Goal: Answer question/provide support: Share knowledge or assist other users

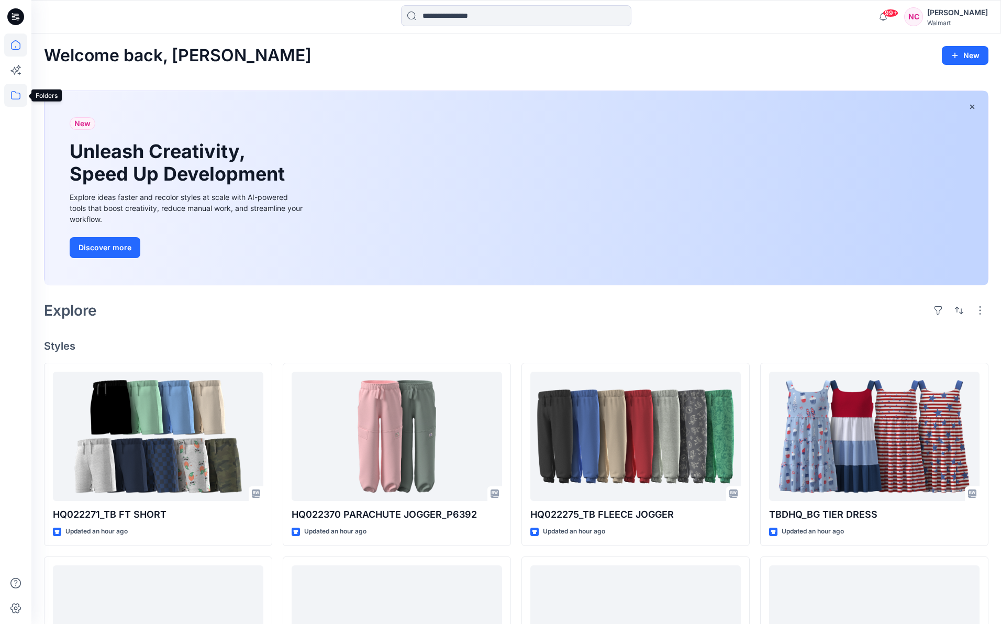
click at [8, 100] on icon at bounding box center [15, 95] width 23 height 23
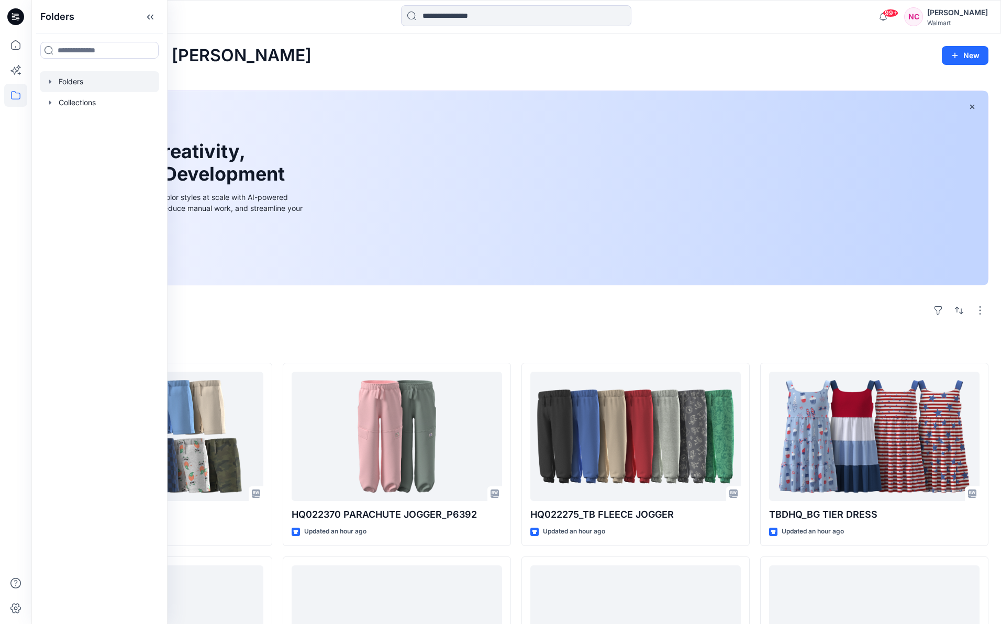
click at [76, 74] on div at bounding box center [99, 81] width 119 height 21
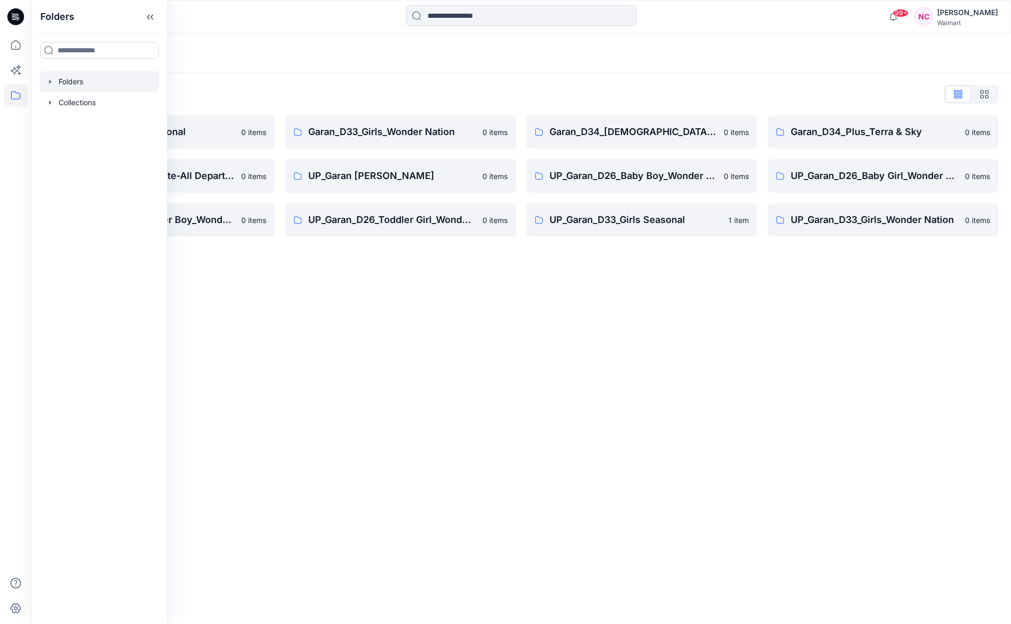
click at [484, 406] on div "Folders Folders List Garan_D33_Girls Seasonal 0 items Garan_Way to Celebrate-Al…" at bounding box center [521, 328] width 980 height 590
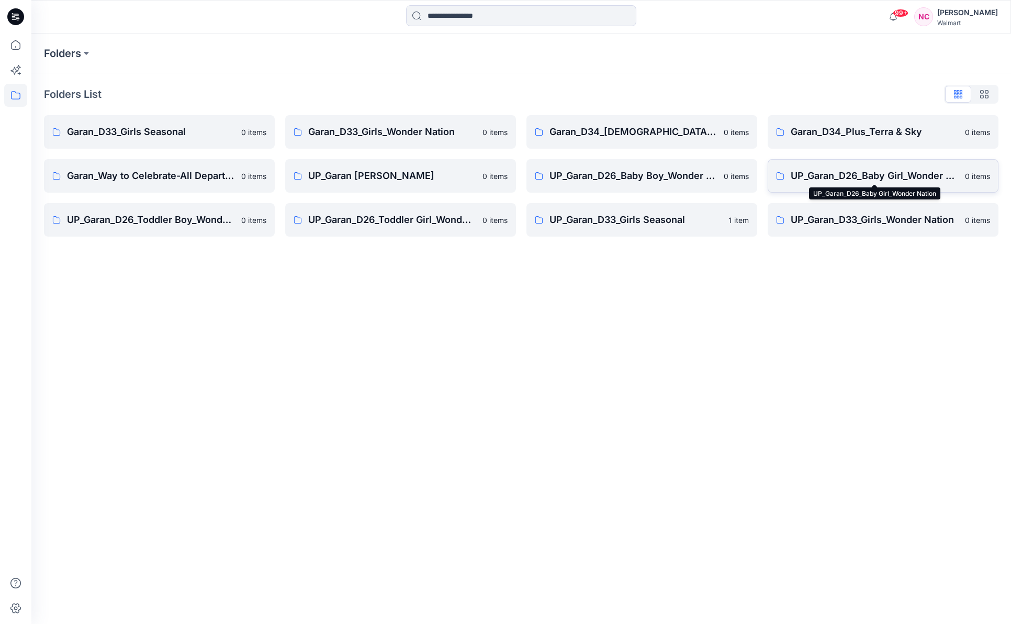
click at [858, 171] on p "UP_Garan_D26_Baby Girl_Wonder Nation" at bounding box center [875, 176] width 168 height 15
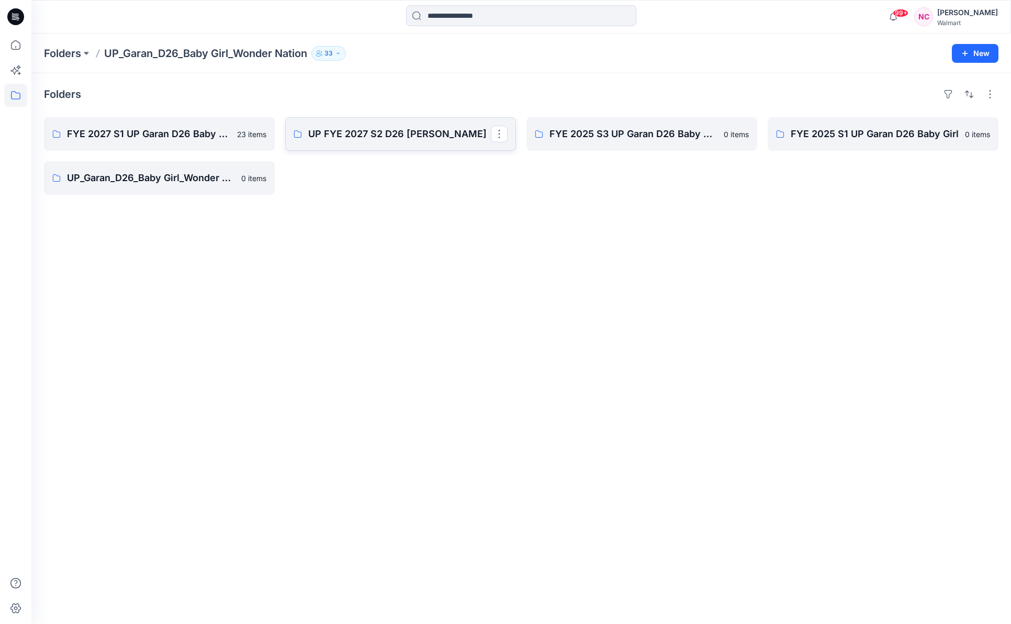
click at [415, 137] on p "UP FYE 2027 S2 D26 [PERSON_NAME]" at bounding box center [399, 134] width 183 height 15
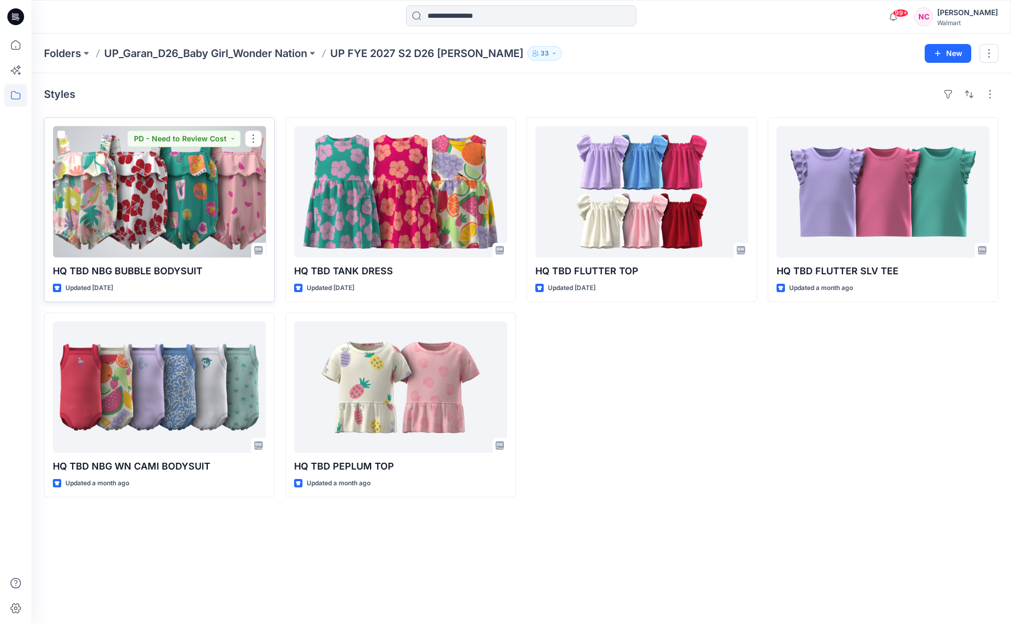
click at [130, 222] on div at bounding box center [159, 191] width 213 height 131
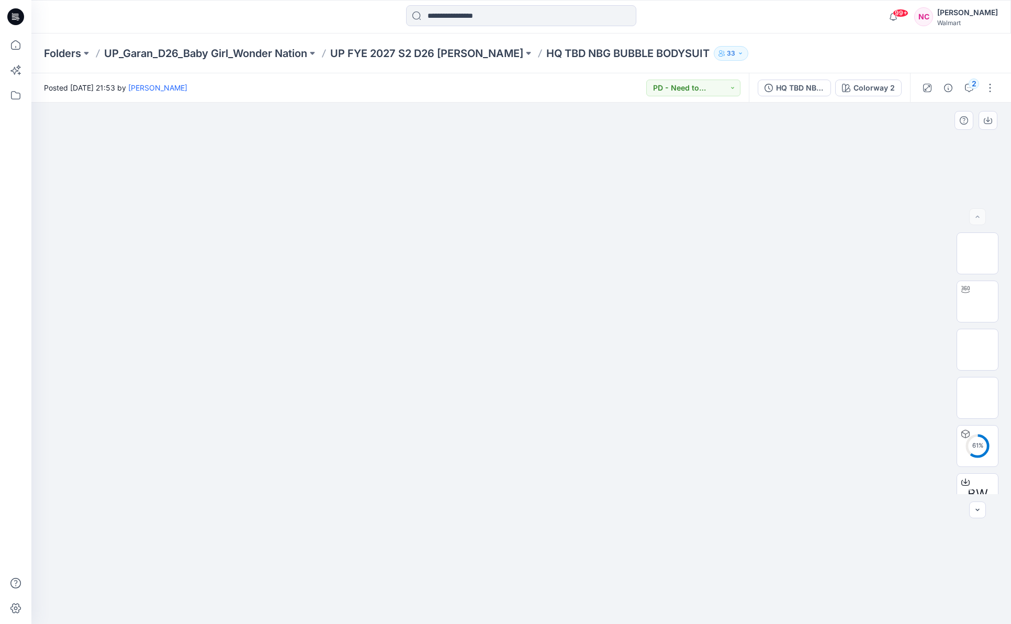
drag, startPoint x: 915, startPoint y: 129, endPoint x: 915, endPoint y: 124, distance: 5.8
click at [969, 86] on div "2" at bounding box center [974, 84] width 10 height 10
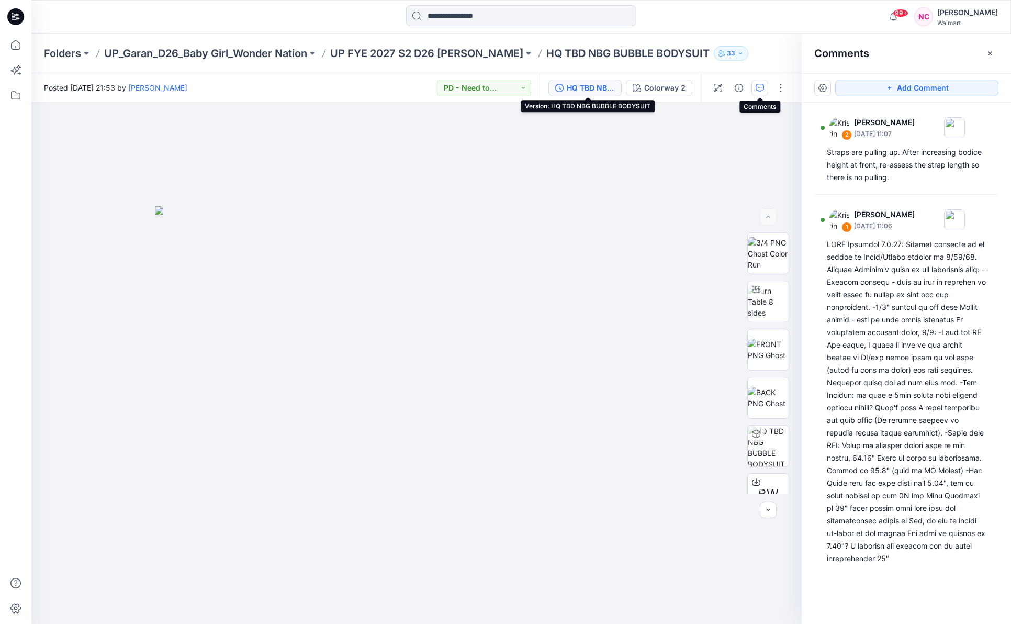
click at [603, 89] on div "HQ TBD NBG BUBBLE BODYSUIT" at bounding box center [591, 88] width 48 height 12
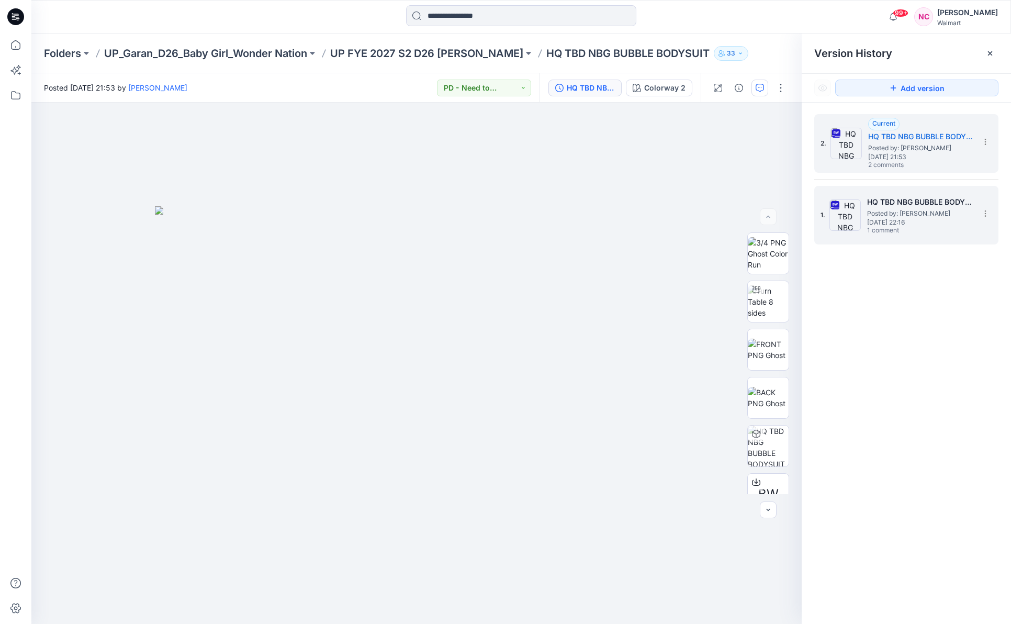
click at [901, 221] on span "[DATE] 22:16" at bounding box center [919, 222] width 105 height 7
click at [913, 155] on span "[DATE] 21:53" at bounding box center [920, 156] width 105 height 7
click at [758, 90] on icon "button" at bounding box center [760, 88] width 8 height 8
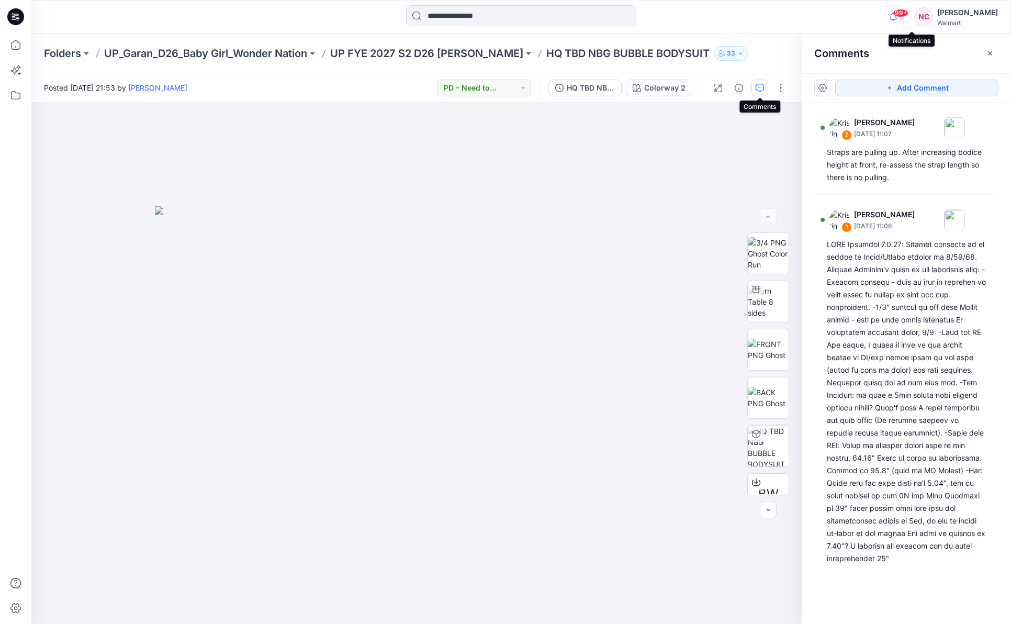
click at [897, 16] on icon "button" at bounding box center [893, 16] width 7 height 7
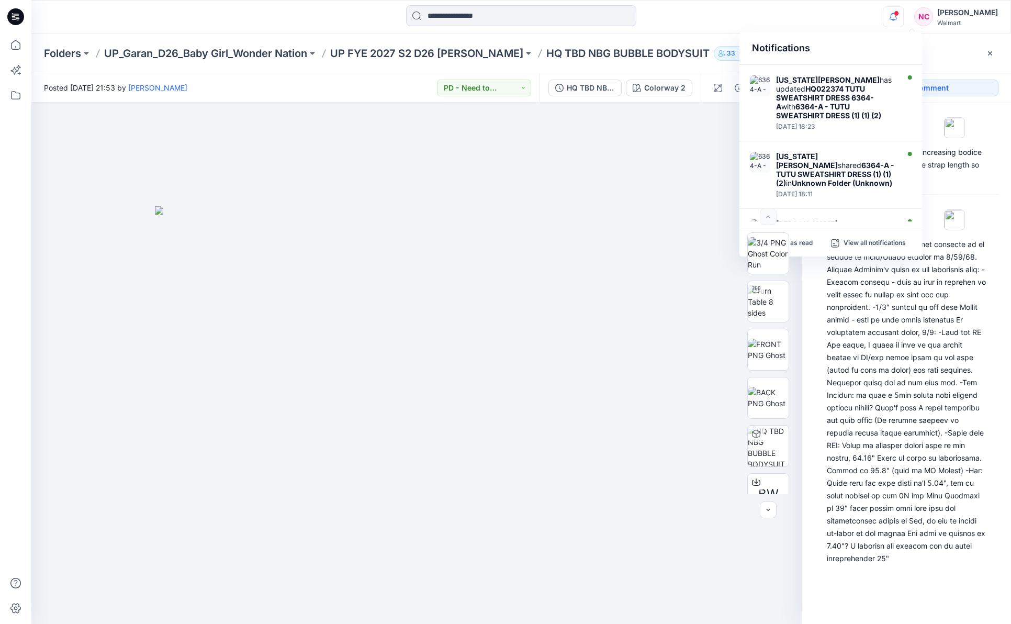
scroll to position [509, 0]
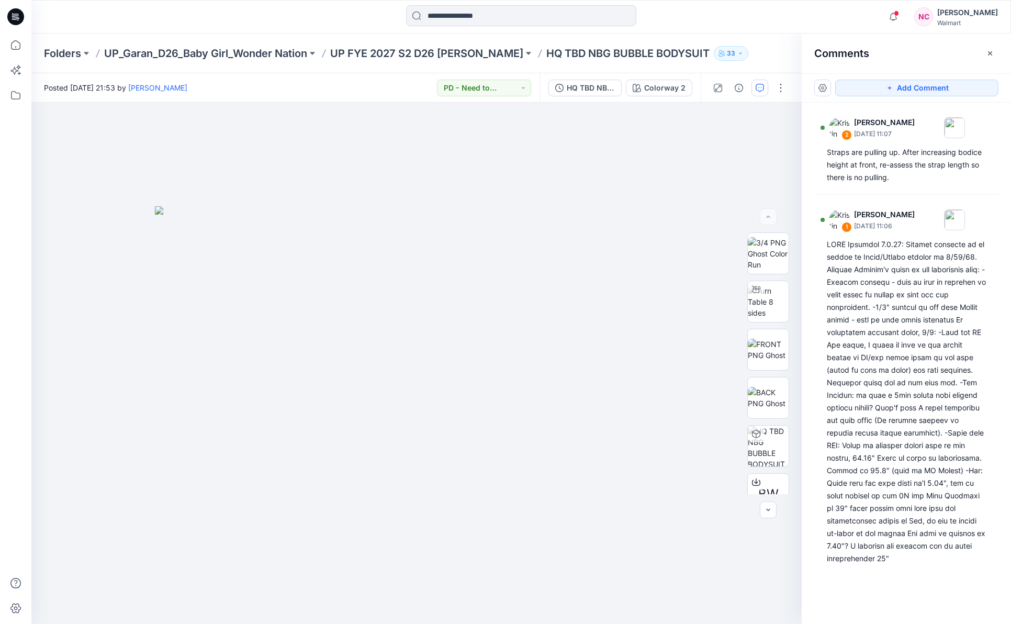
click at [906, 600] on div "Add Comment 2 [PERSON_NAME] [DATE] 11:07 Straps are pulling up. After increasin…" at bounding box center [906, 348] width 209 height 551
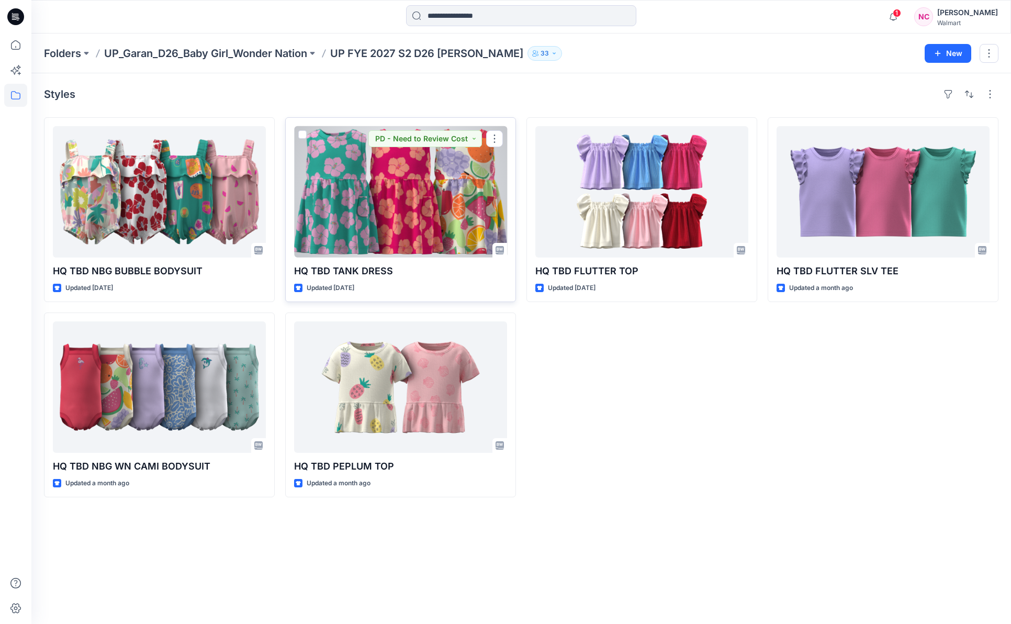
click at [373, 229] on div at bounding box center [400, 191] width 213 height 131
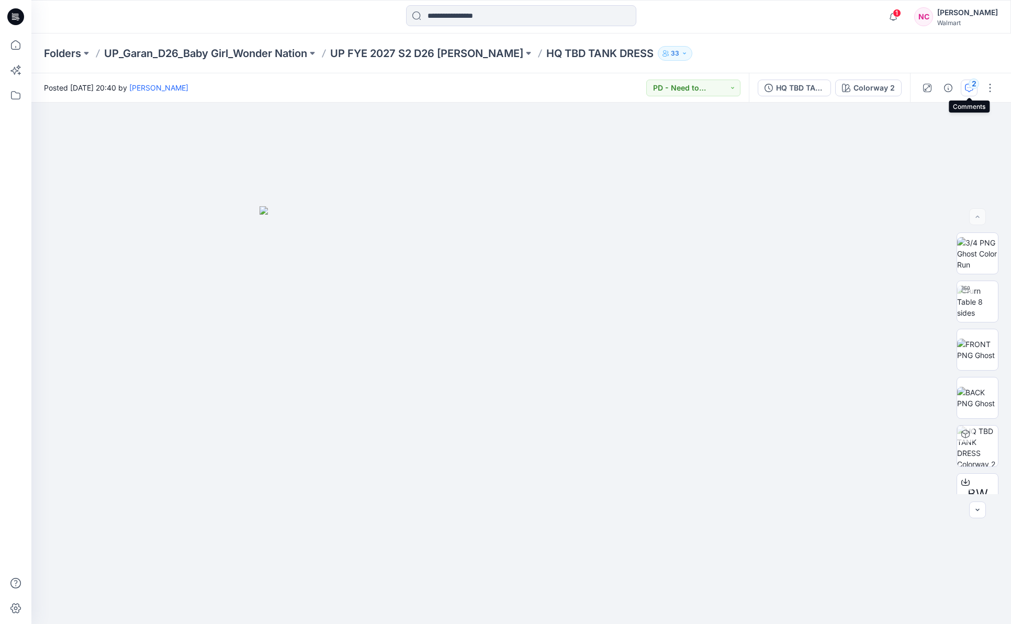
click at [966, 88] on icon "button" at bounding box center [969, 88] width 8 height 8
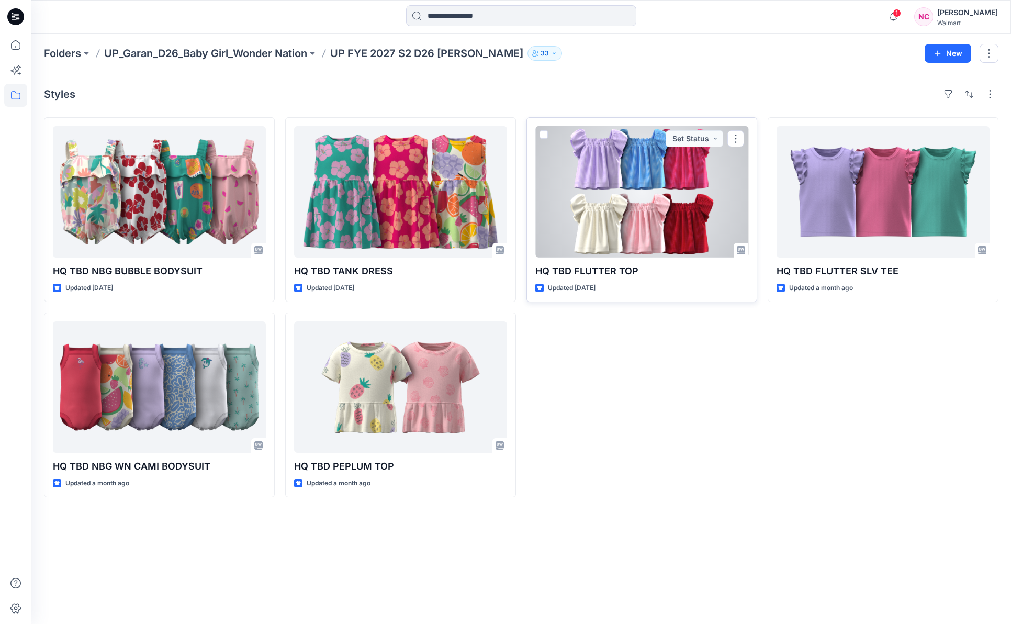
click at [655, 183] on div at bounding box center [641, 191] width 213 height 131
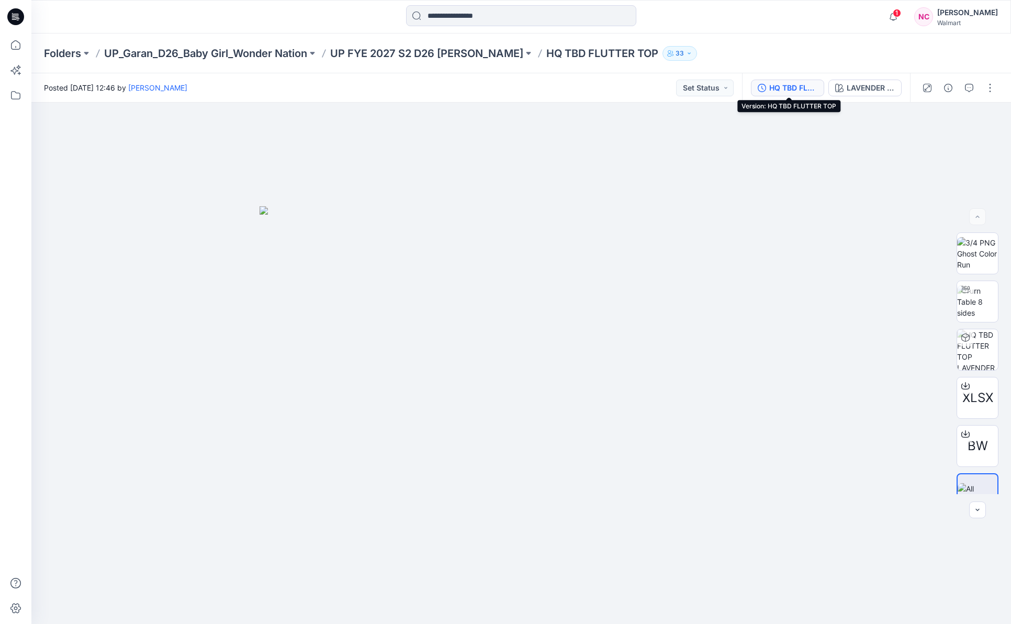
click at [788, 87] on div "HQ TBD FLUTTER TOP" at bounding box center [793, 88] width 48 height 12
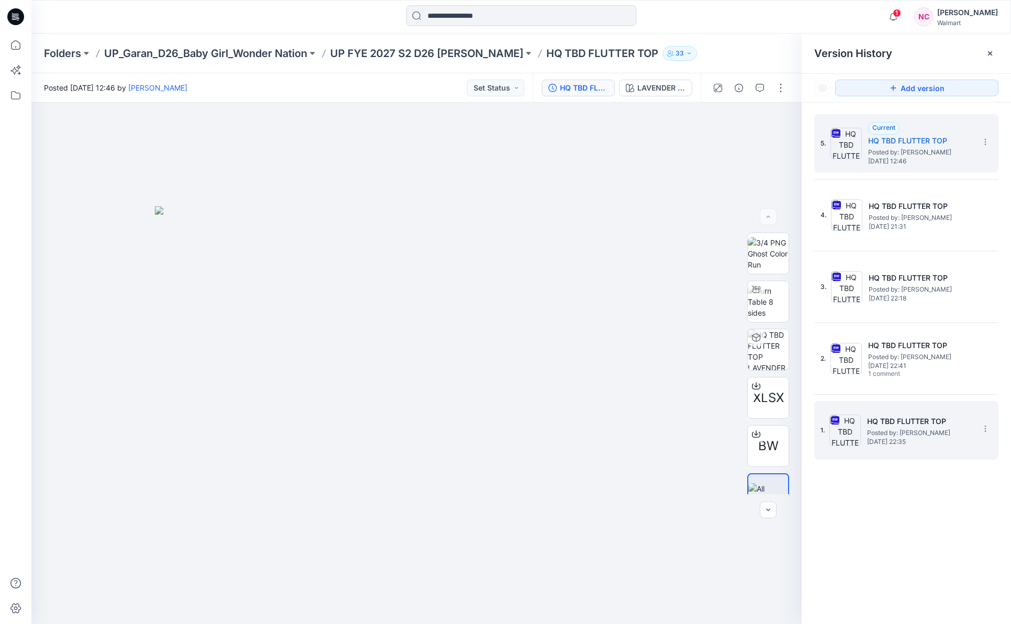
click at [902, 420] on h5 "HQ TBD FLUTTER TOP" at bounding box center [919, 421] width 105 height 13
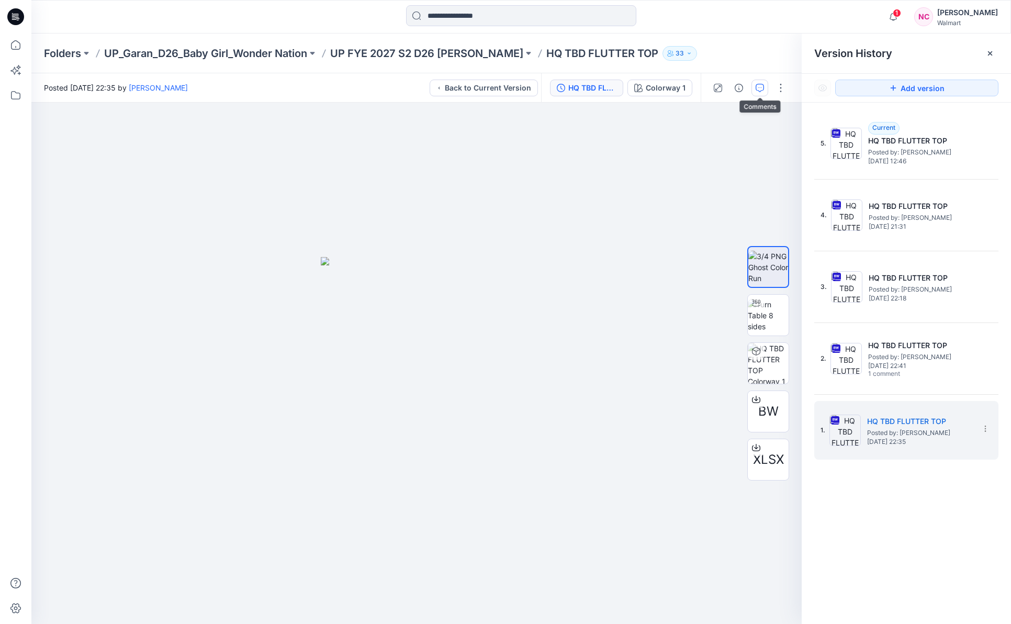
click at [760, 88] on icon "button" at bounding box center [760, 88] width 8 height 8
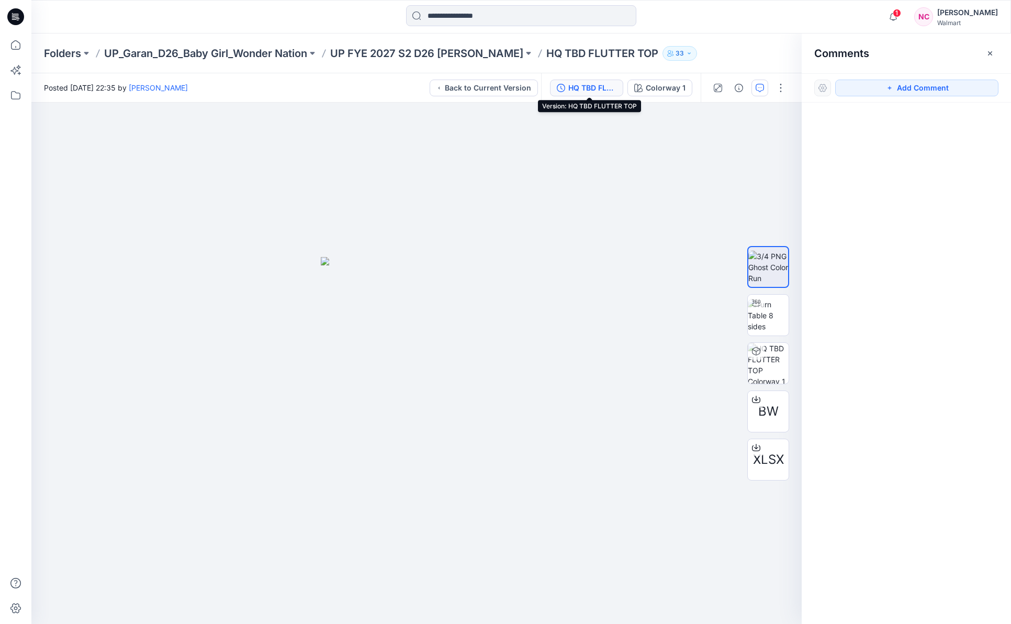
click at [601, 87] on div "HQ TBD FLUTTER TOP" at bounding box center [592, 88] width 48 height 12
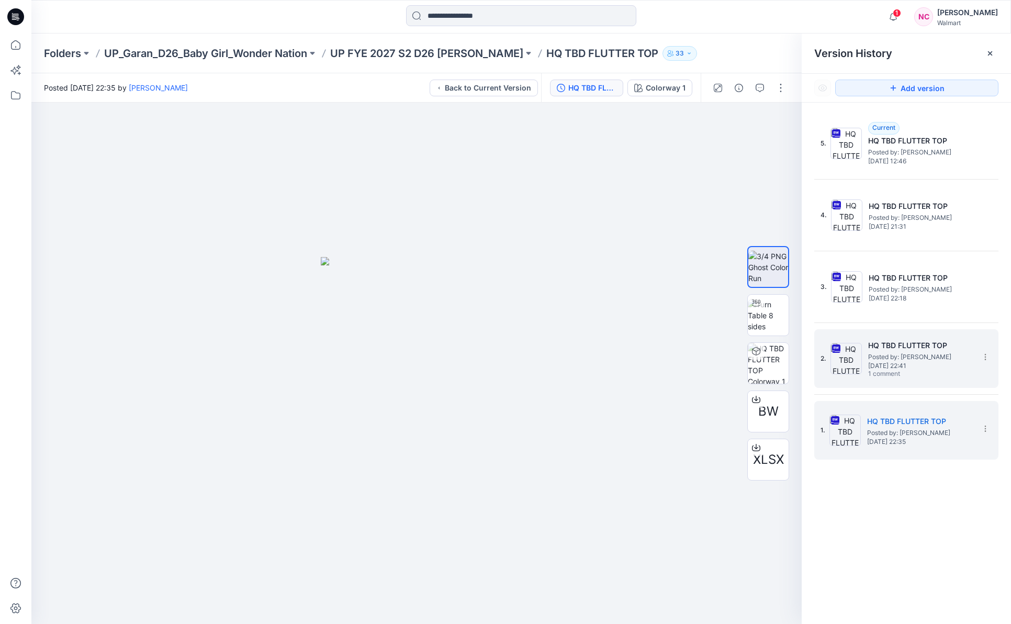
click at [923, 357] on span "Posted by: [PERSON_NAME]" at bounding box center [920, 357] width 105 height 10
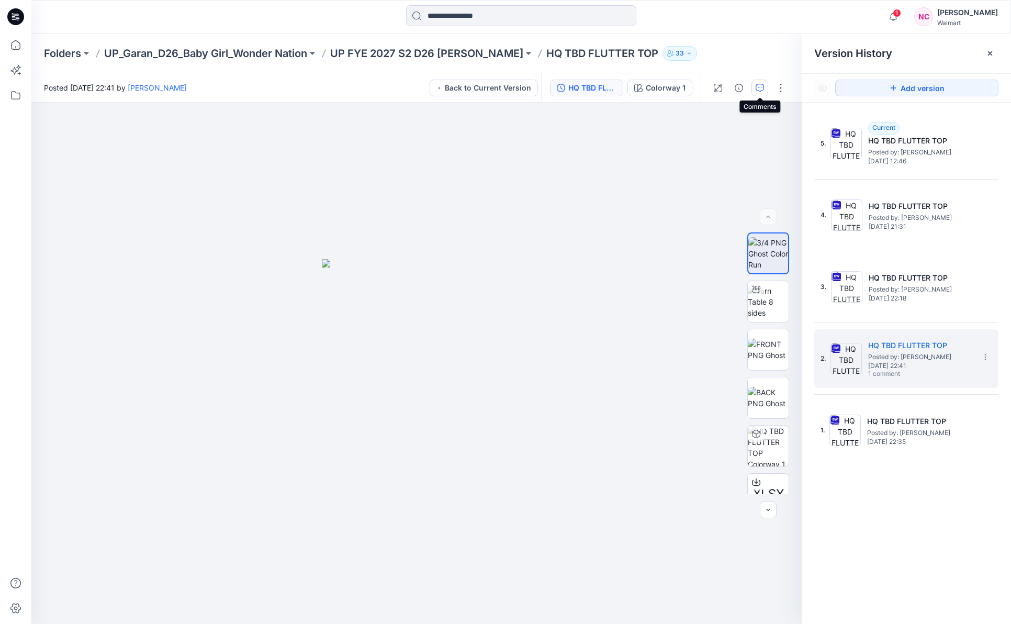
click at [763, 91] on icon "button" at bounding box center [760, 88] width 8 height 8
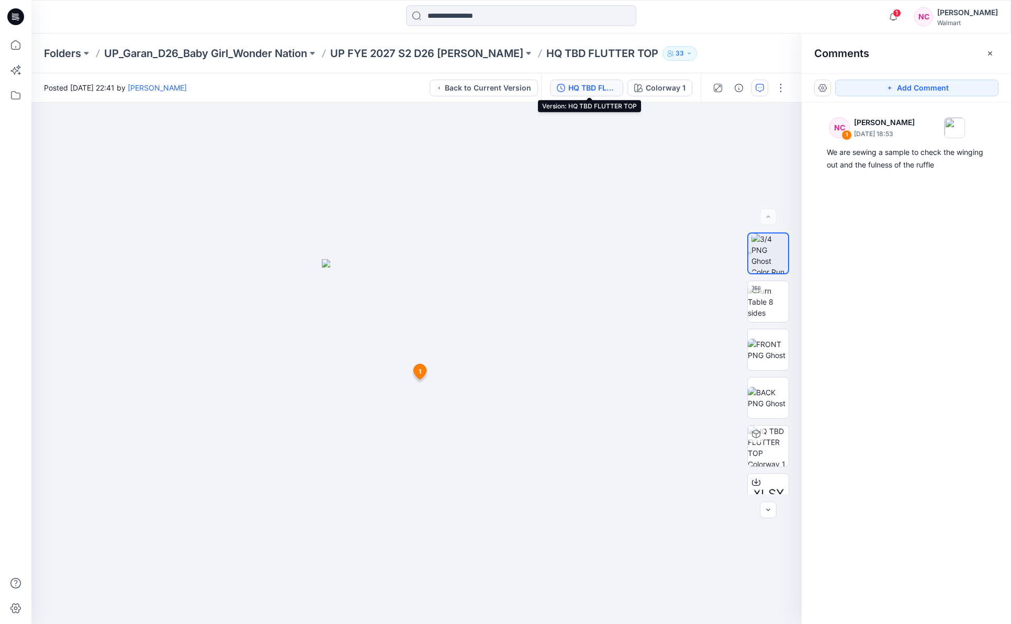
click at [576, 85] on div "HQ TBD FLUTTER TOP" at bounding box center [592, 88] width 48 height 12
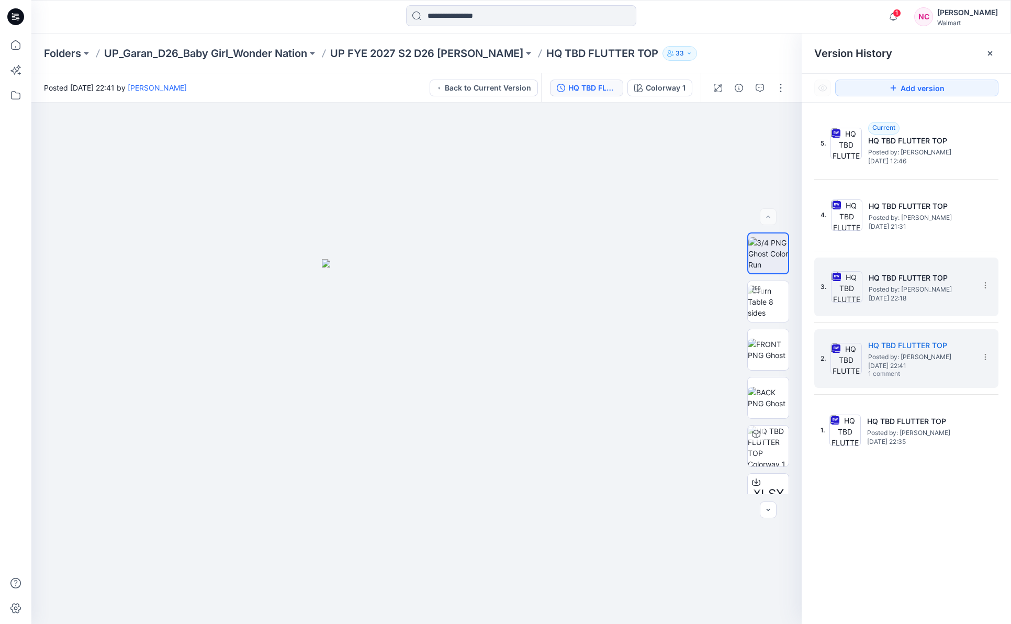
click at [928, 292] on span "Posted by: [PERSON_NAME]" at bounding box center [921, 289] width 105 height 10
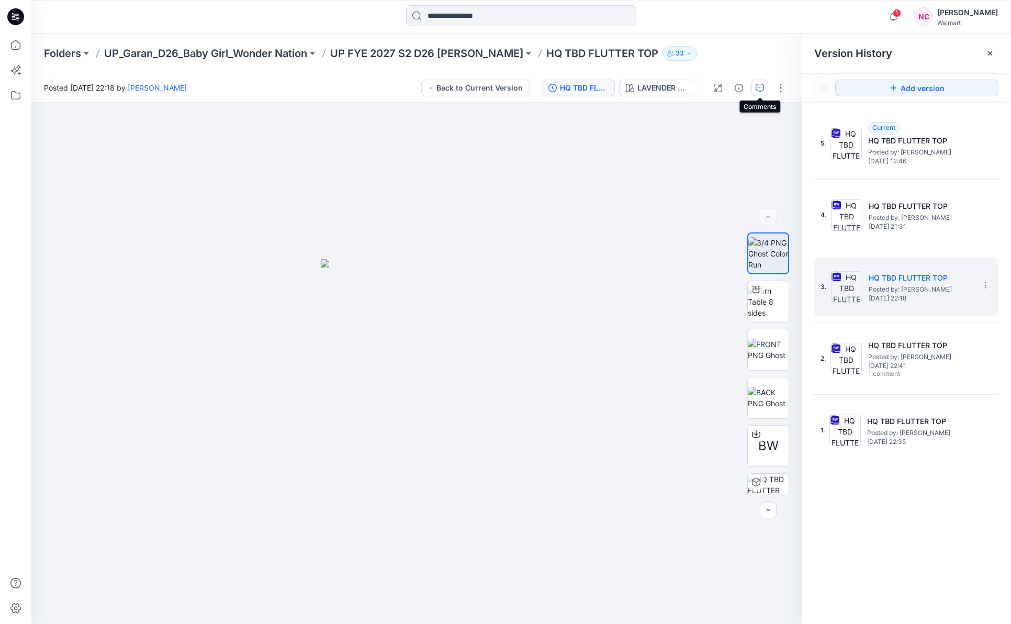
click at [763, 90] on icon "button" at bounding box center [760, 88] width 8 height 8
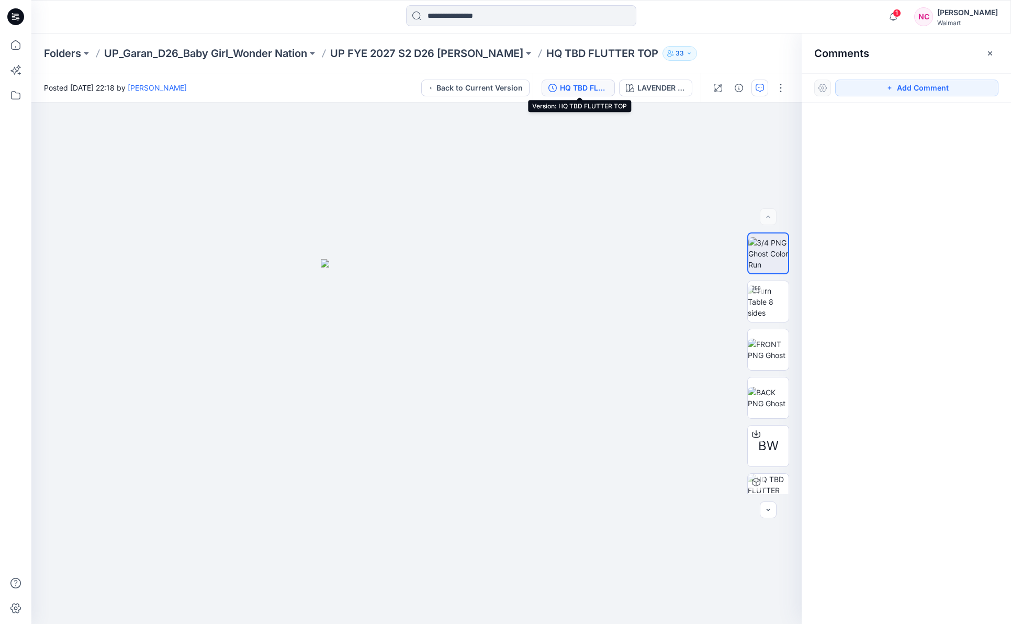
click at [572, 91] on div "HQ TBD FLUTTER TOP" at bounding box center [584, 88] width 48 height 12
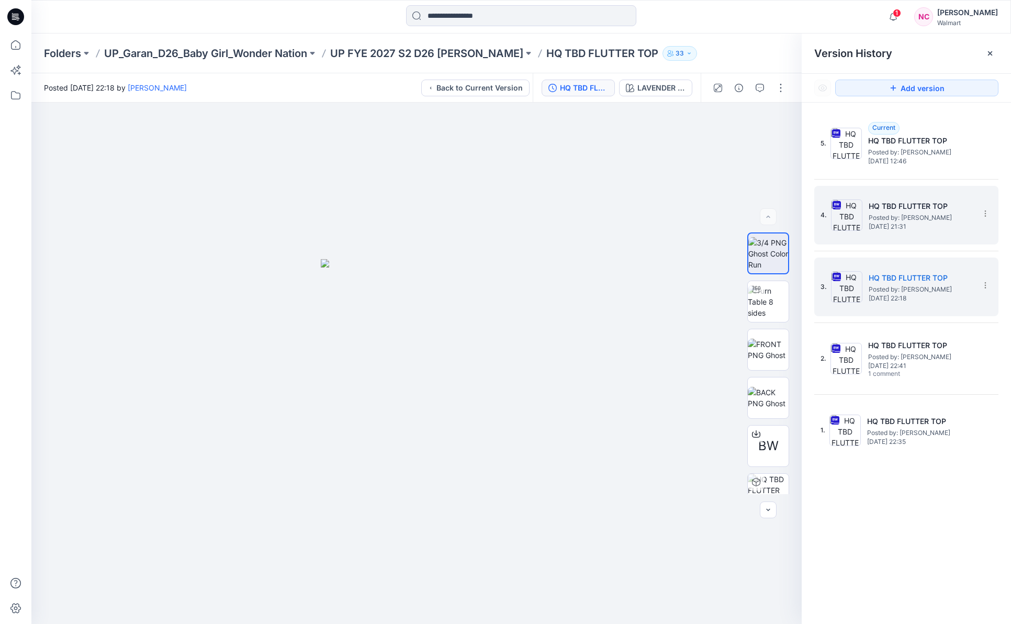
click at [915, 220] on span "Posted by: [PERSON_NAME]" at bounding box center [921, 217] width 105 height 10
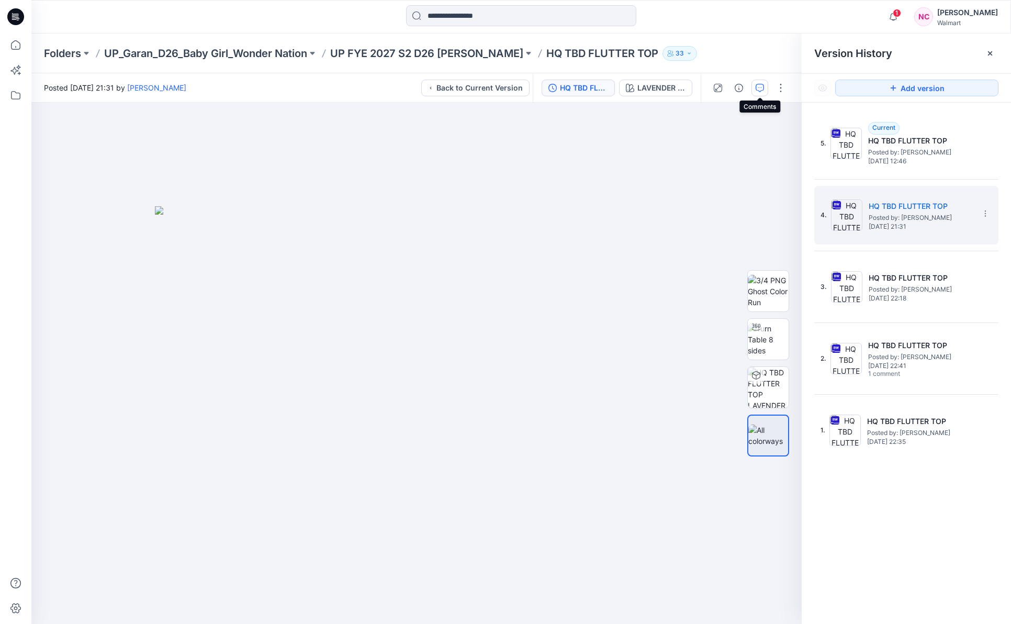
click at [761, 88] on icon "button" at bounding box center [760, 88] width 8 height 8
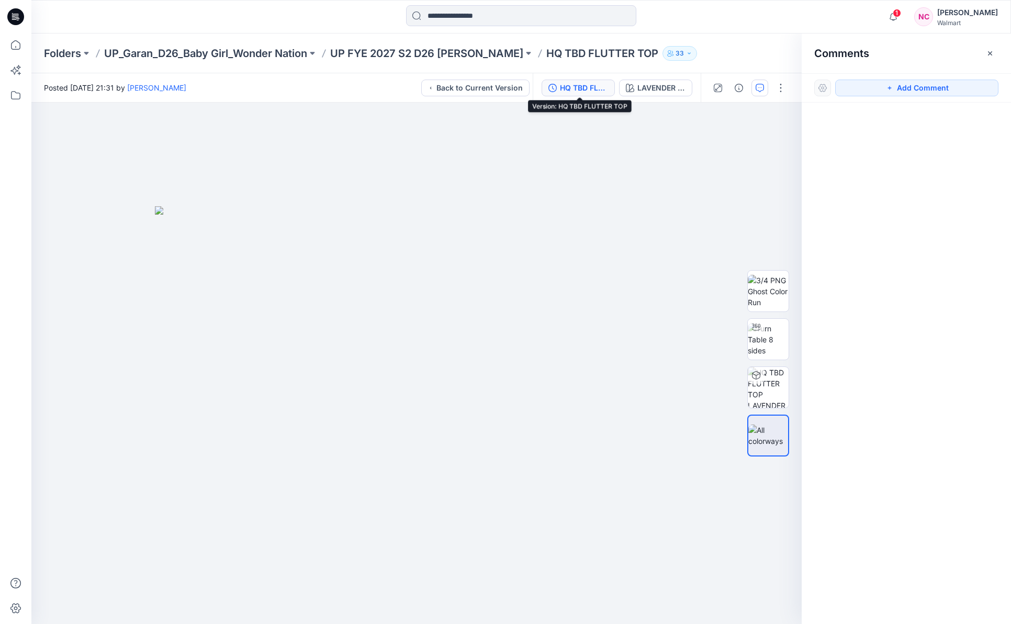
click at [584, 88] on div "HQ TBD FLUTTER TOP" at bounding box center [584, 88] width 48 height 12
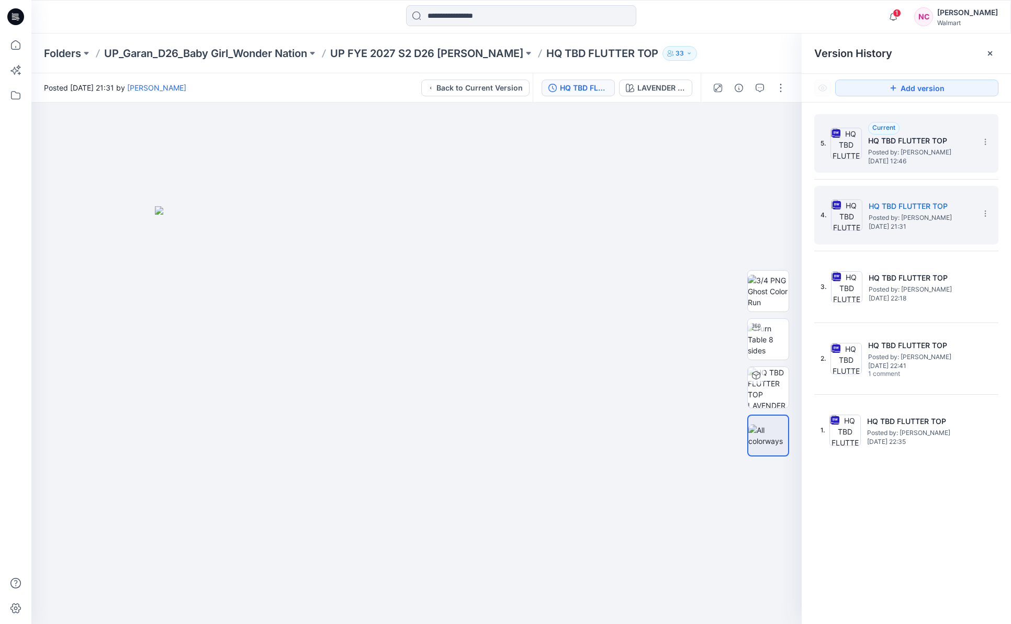
click at [922, 166] on div "5. Current HQ TBD FLUTTER TOP Posted by: [PERSON_NAME] [DATE] 12:46" at bounding box center [899, 143] width 157 height 50
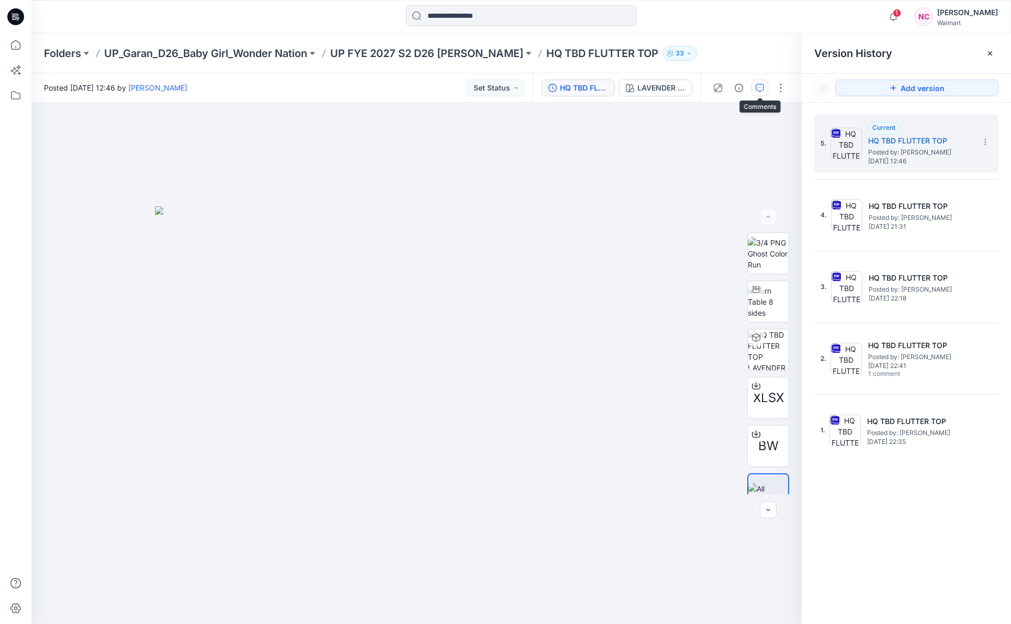
click at [758, 87] on icon "button" at bounding box center [760, 88] width 8 height 8
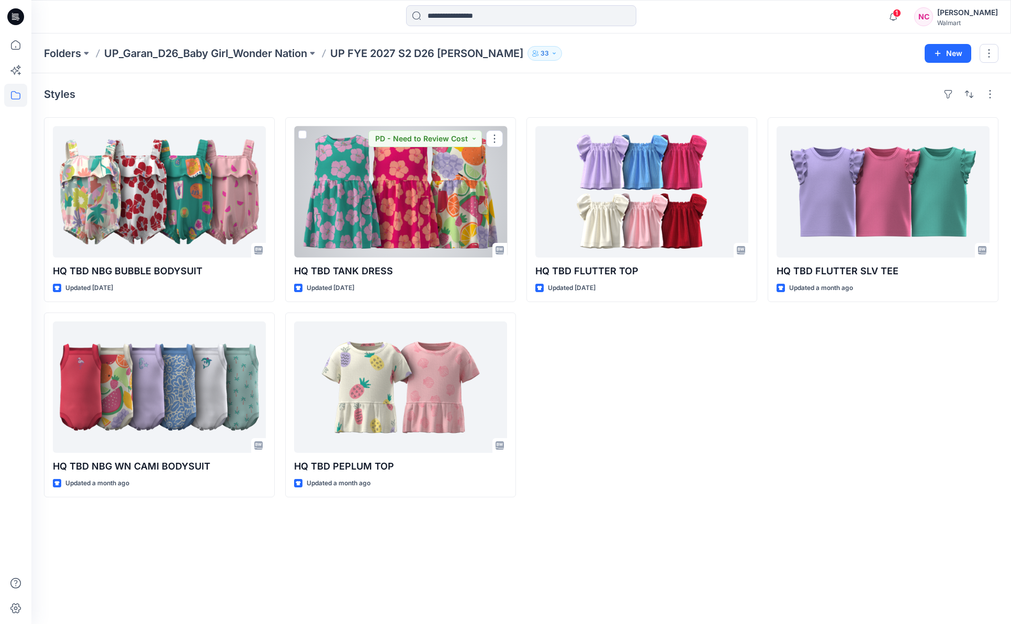
click at [399, 228] on div at bounding box center [400, 191] width 213 height 131
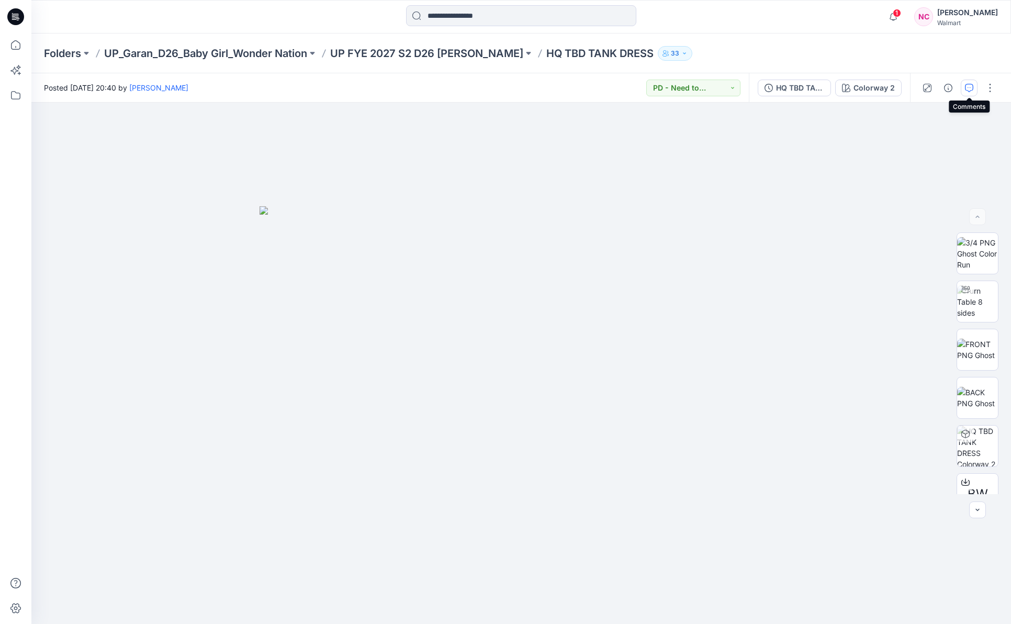
click at [969, 91] on icon "button" at bounding box center [969, 88] width 8 height 8
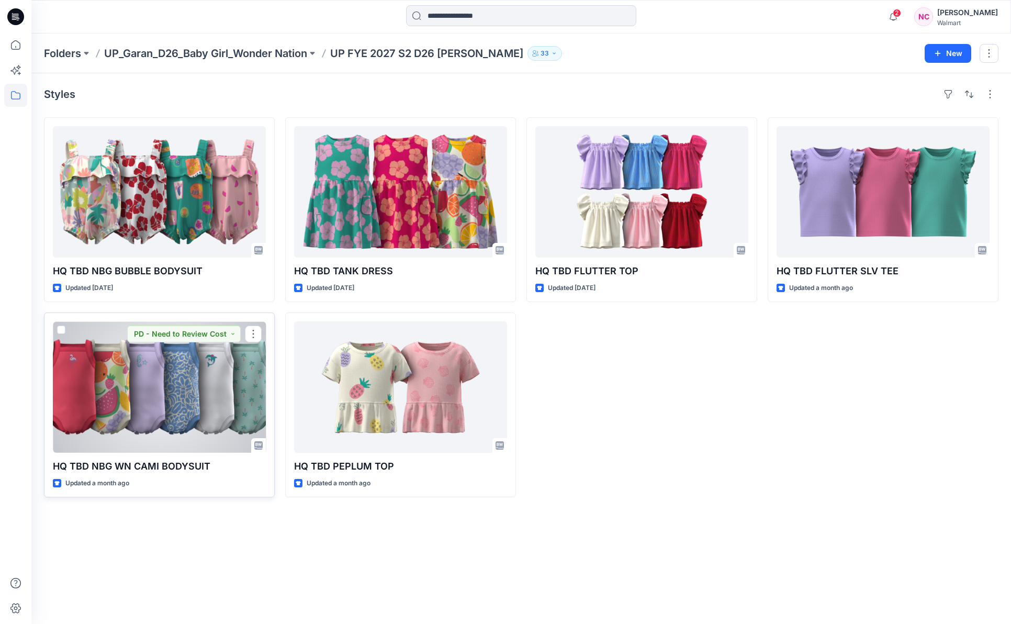
click at [175, 410] on div at bounding box center [159, 386] width 213 height 131
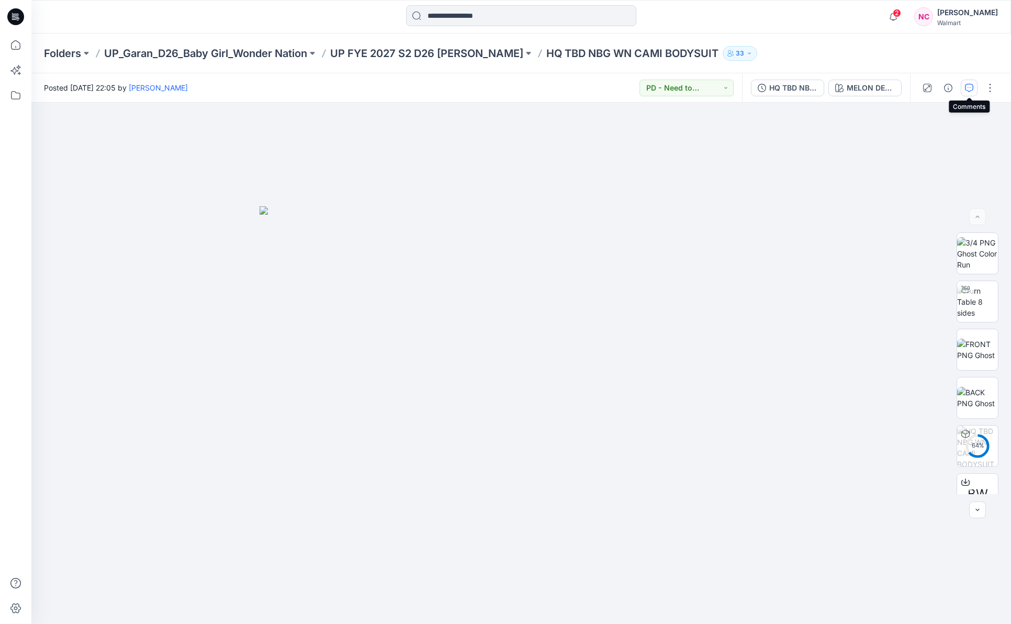
click at [966, 91] on icon "button" at bounding box center [969, 88] width 8 height 8
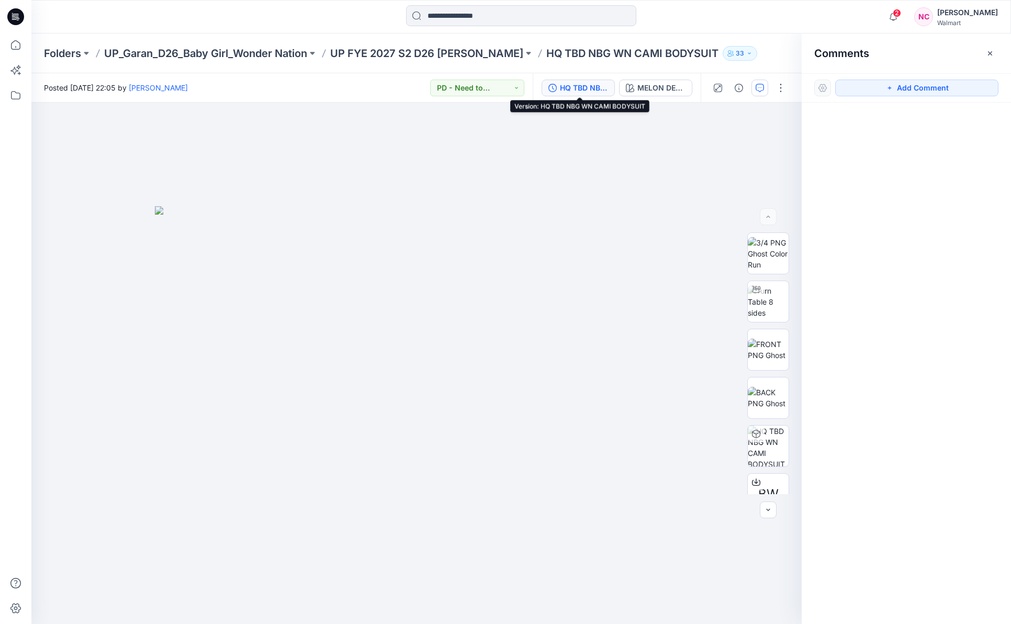
click at [577, 89] on div "HQ TBD NBG WN CAMI BODYSUIT" at bounding box center [584, 88] width 48 height 12
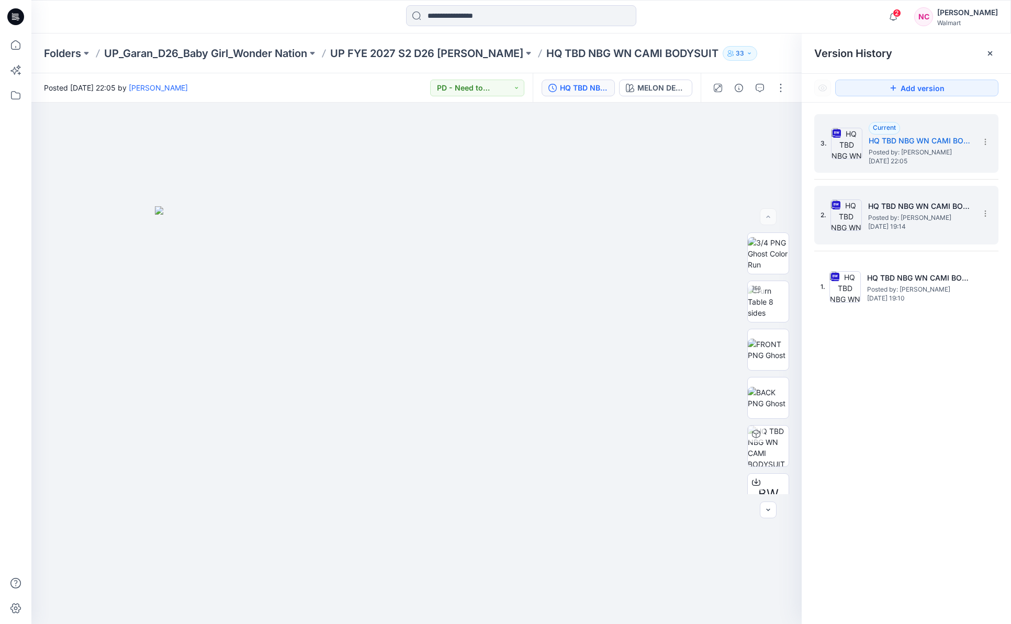
click at [893, 215] on span "Posted by: [PERSON_NAME]" at bounding box center [920, 217] width 105 height 10
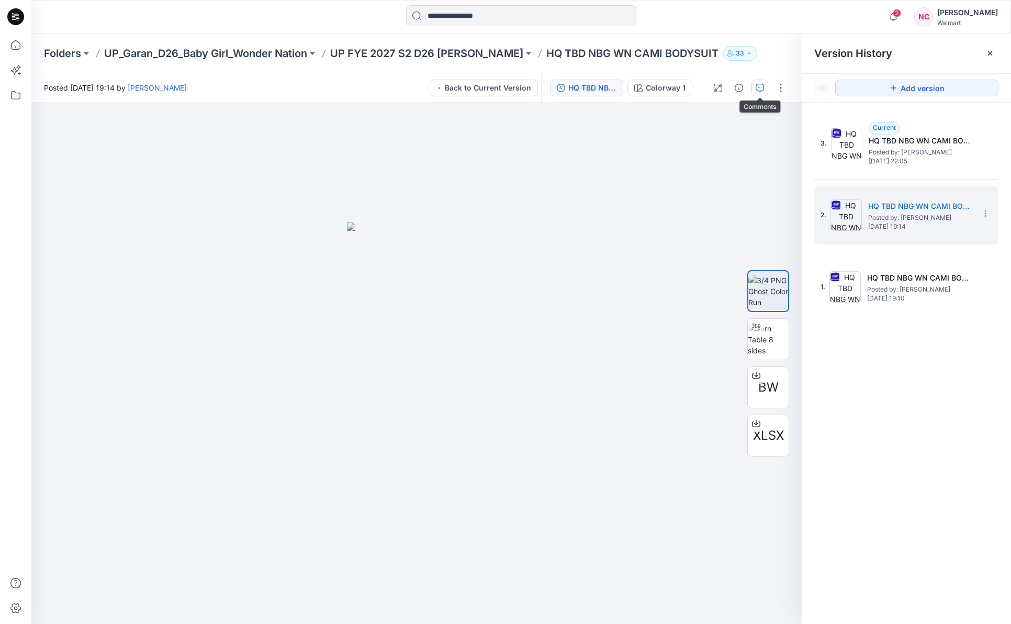
click at [764, 84] on button "button" at bounding box center [760, 88] width 17 height 17
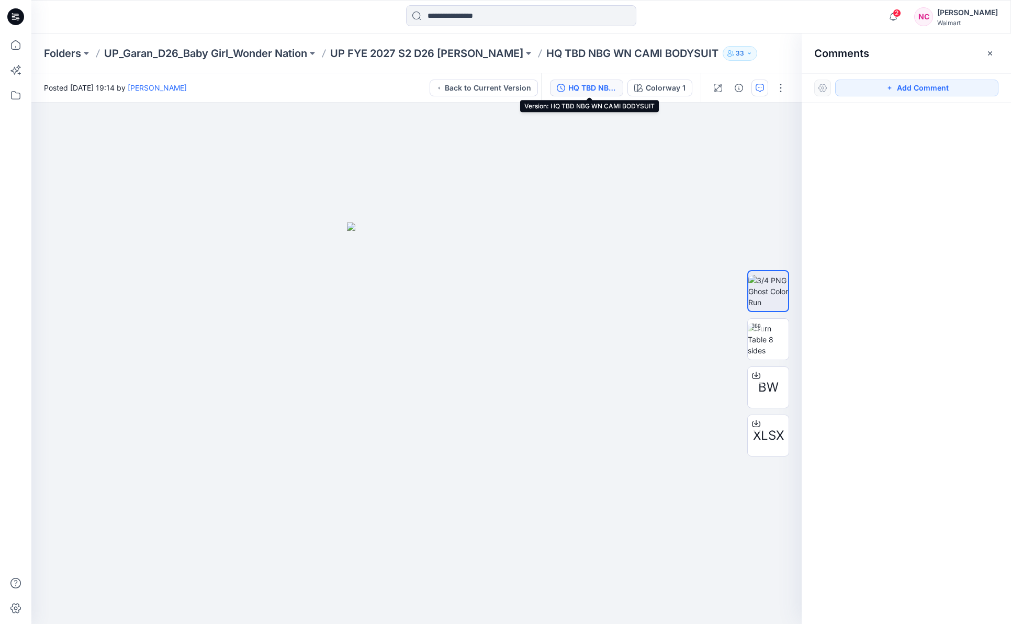
click at [579, 86] on div "HQ TBD NBG WN CAMI BODYSUIT" at bounding box center [592, 88] width 48 height 12
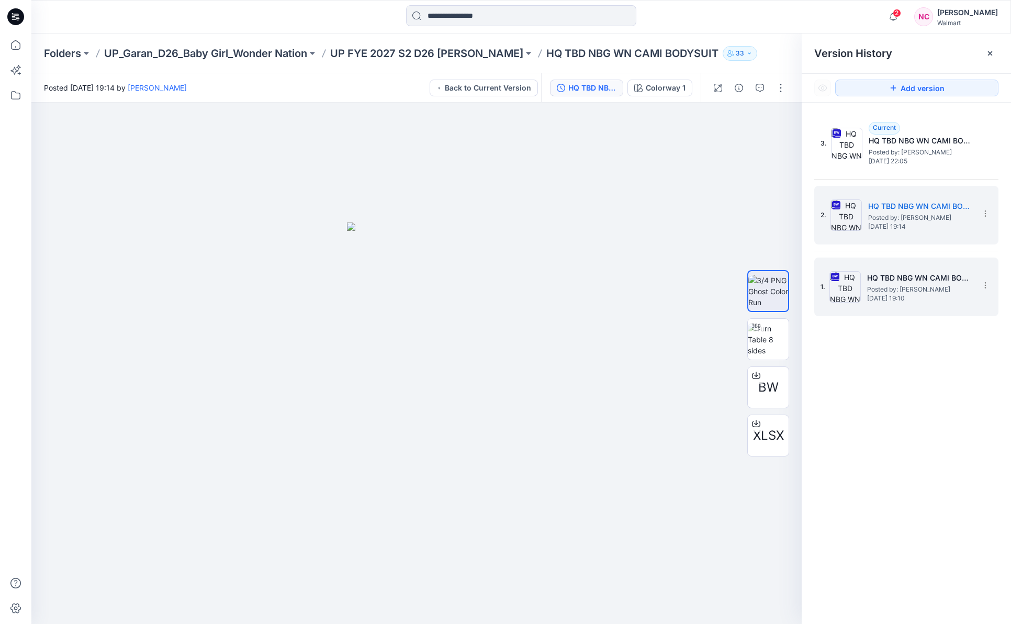
click at [911, 293] on span "Posted by: [PERSON_NAME]" at bounding box center [919, 289] width 105 height 10
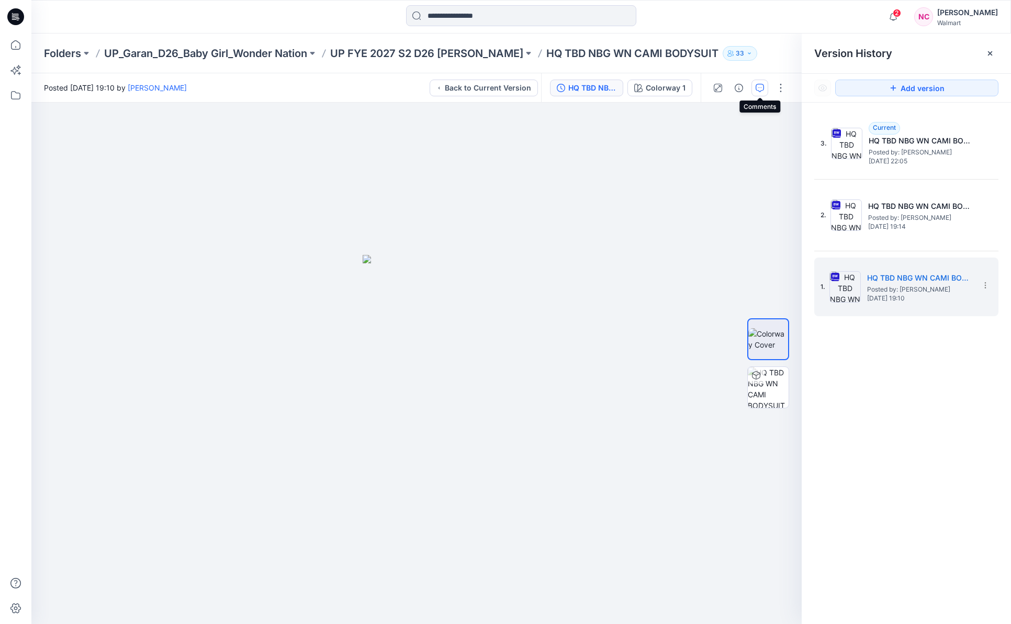
click at [763, 91] on icon "button" at bounding box center [760, 88] width 8 height 8
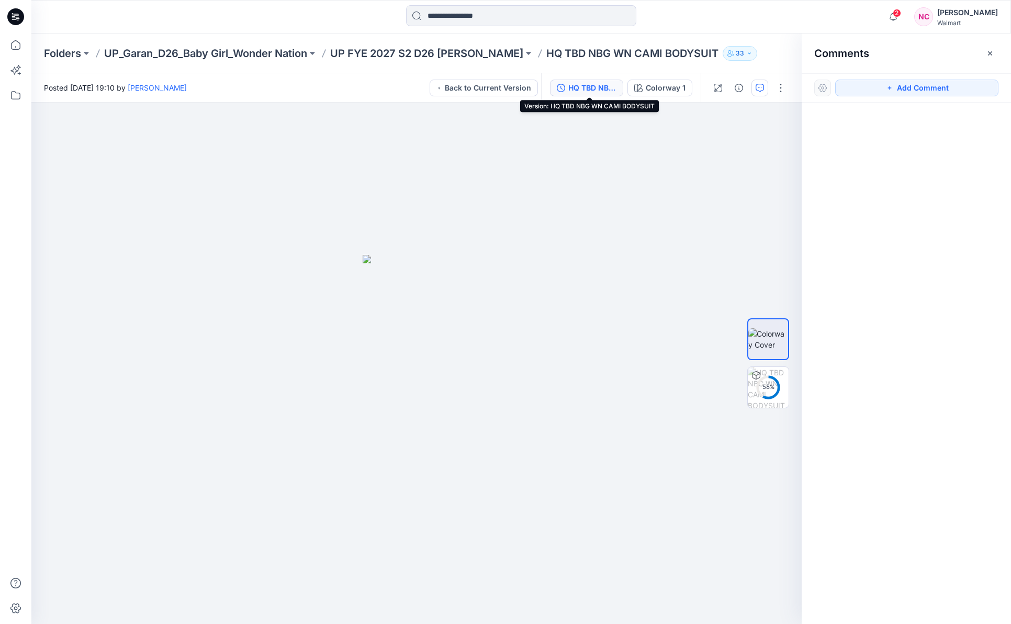
click at [600, 86] on div "HQ TBD NBG WN CAMI BODYSUIT" at bounding box center [592, 88] width 48 height 12
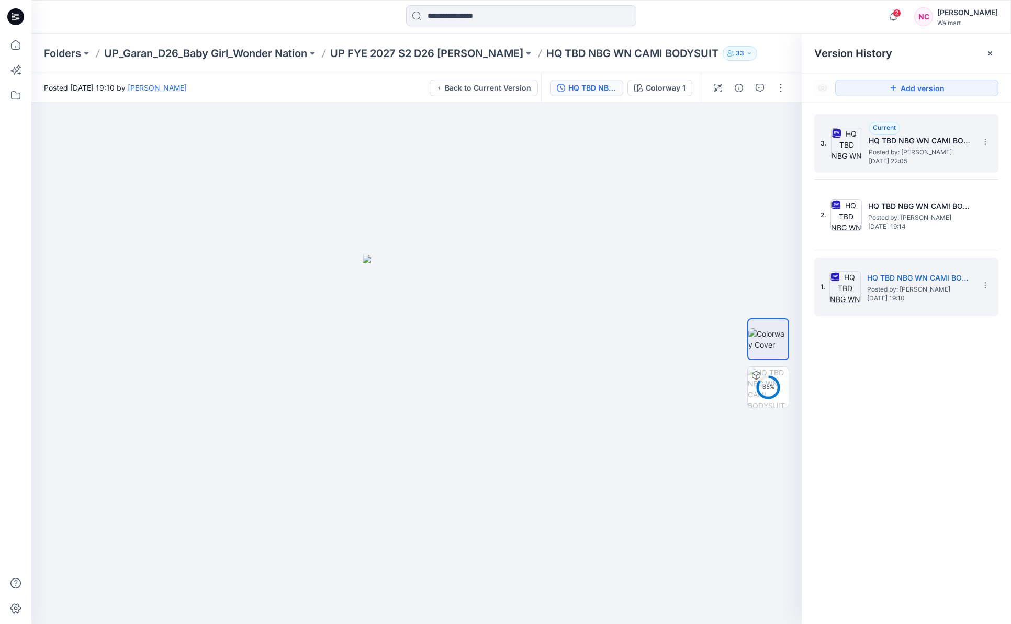
click at [925, 143] on h5 "HQ TBD NBG WN CAMI BODYSUIT" at bounding box center [921, 141] width 105 height 13
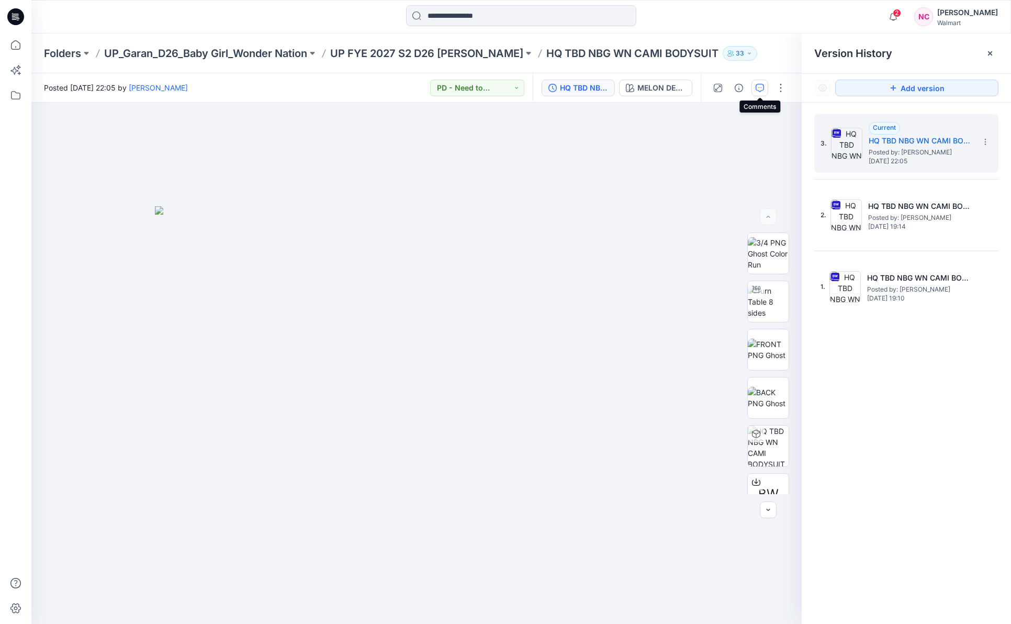
click at [758, 89] on icon "button" at bounding box center [760, 88] width 8 height 8
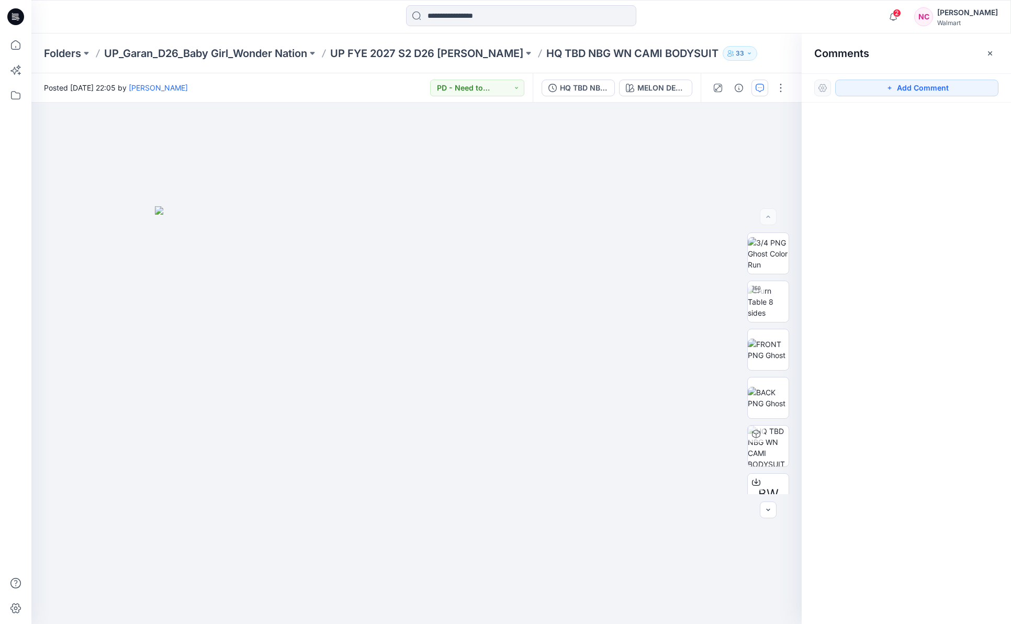
click at [758, 89] on icon "button" at bounding box center [760, 88] width 8 height 8
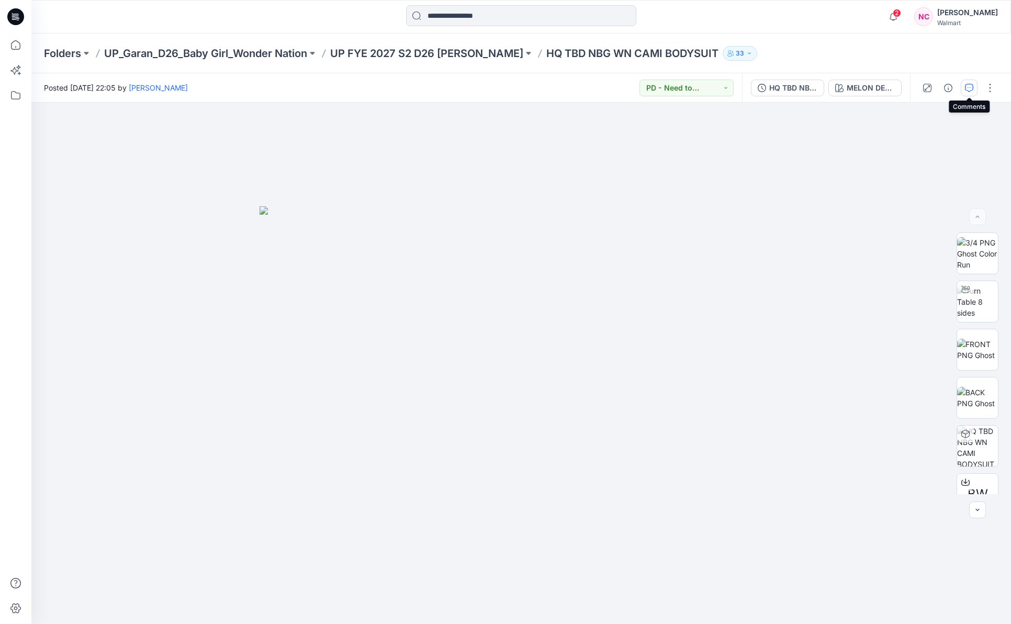
click at [975, 90] on button "button" at bounding box center [969, 88] width 17 height 17
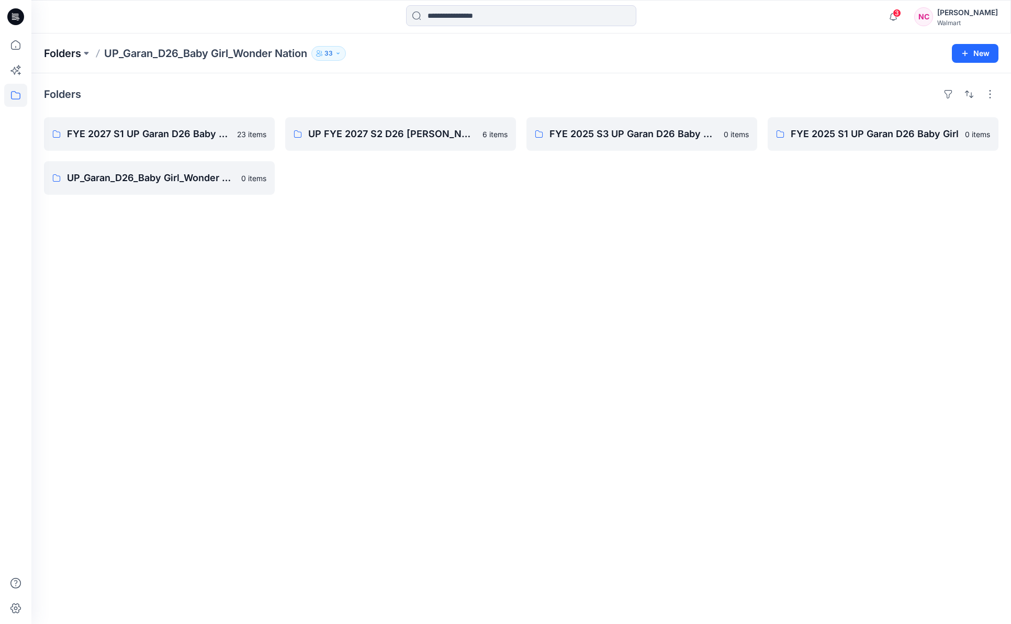
click at [77, 55] on p "Folders" at bounding box center [62, 53] width 37 height 15
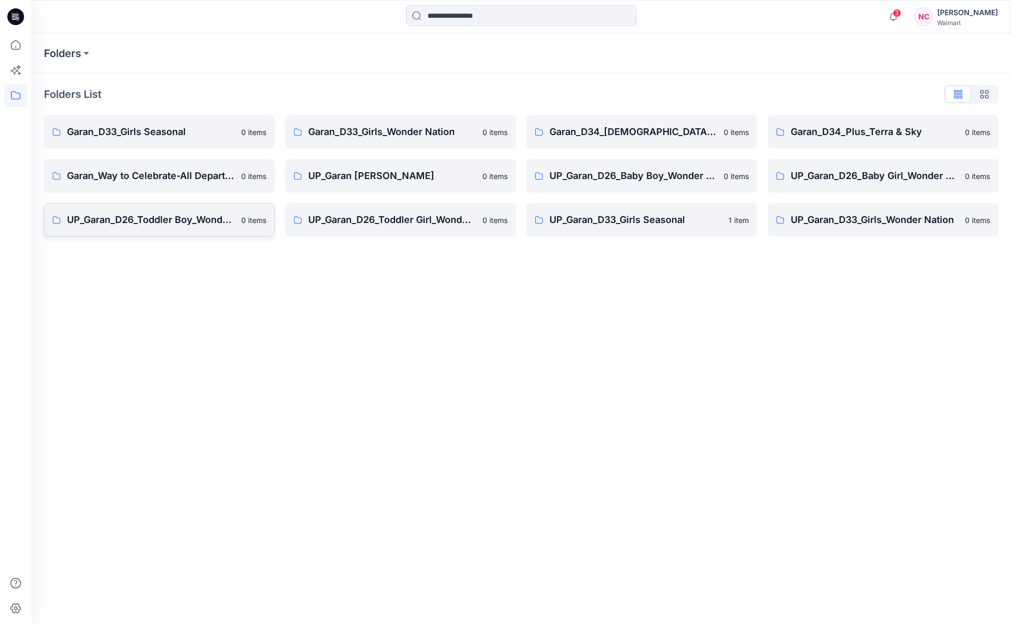
click at [167, 219] on p "UP_Garan_D26_Toddler Boy_Wonder_Nation" at bounding box center [151, 219] width 168 height 15
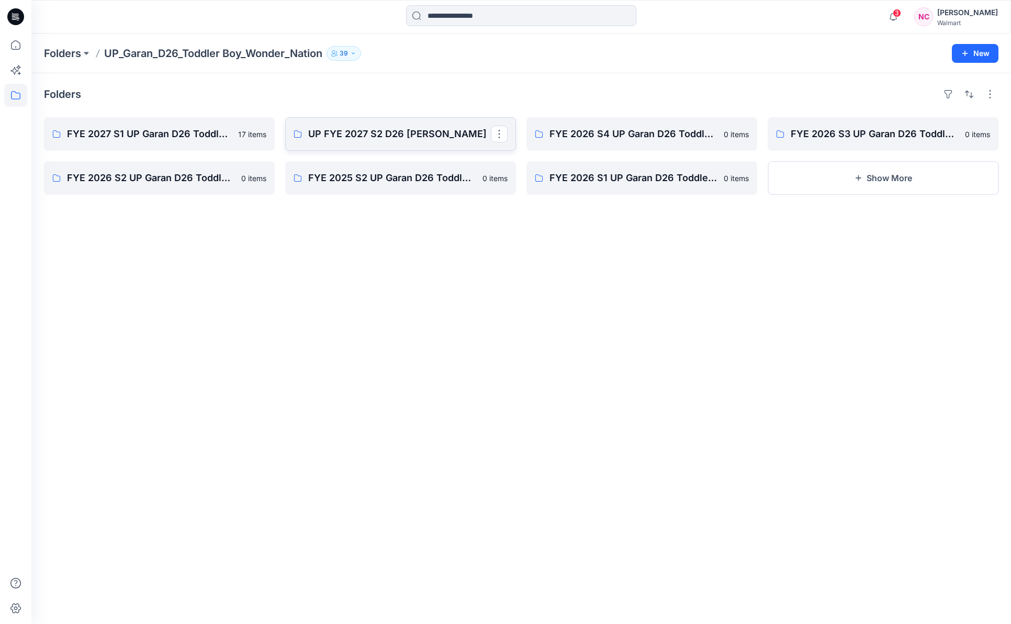
click at [380, 142] on link "UP FYE 2027 S2 D26 [PERSON_NAME]" at bounding box center [400, 133] width 231 height 33
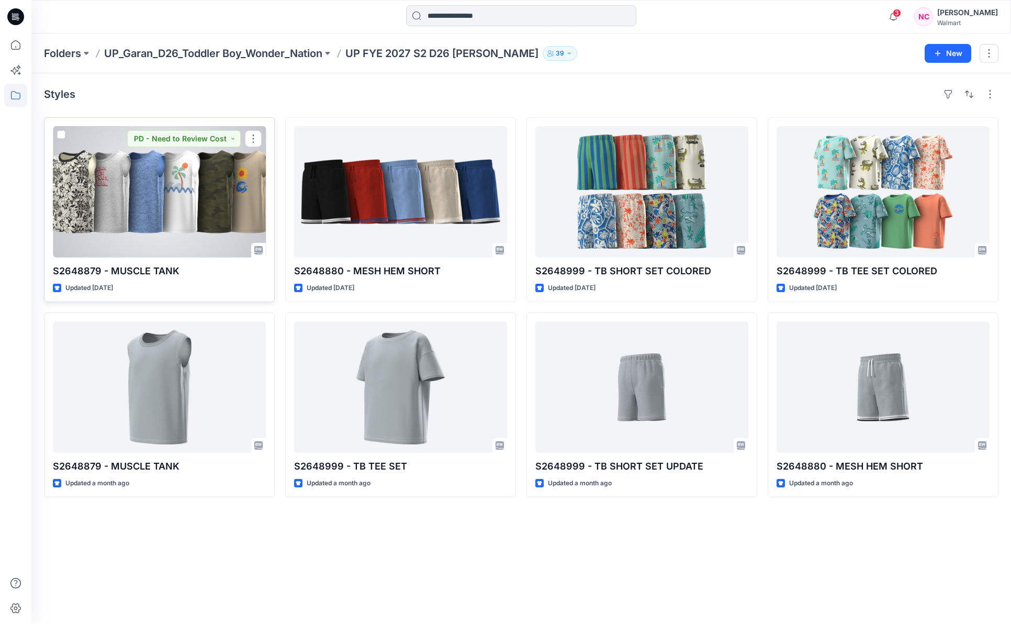
click at [199, 222] on div at bounding box center [159, 191] width 213 height 131
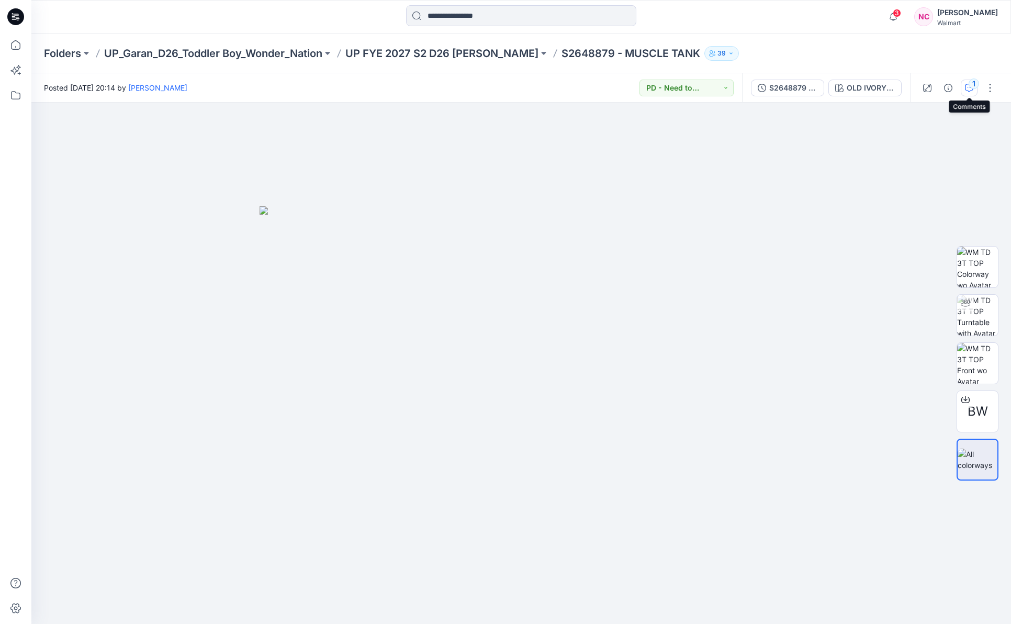
click at [970, 88] on icon "button" at bounding box center [969, 88] width 8 height 8
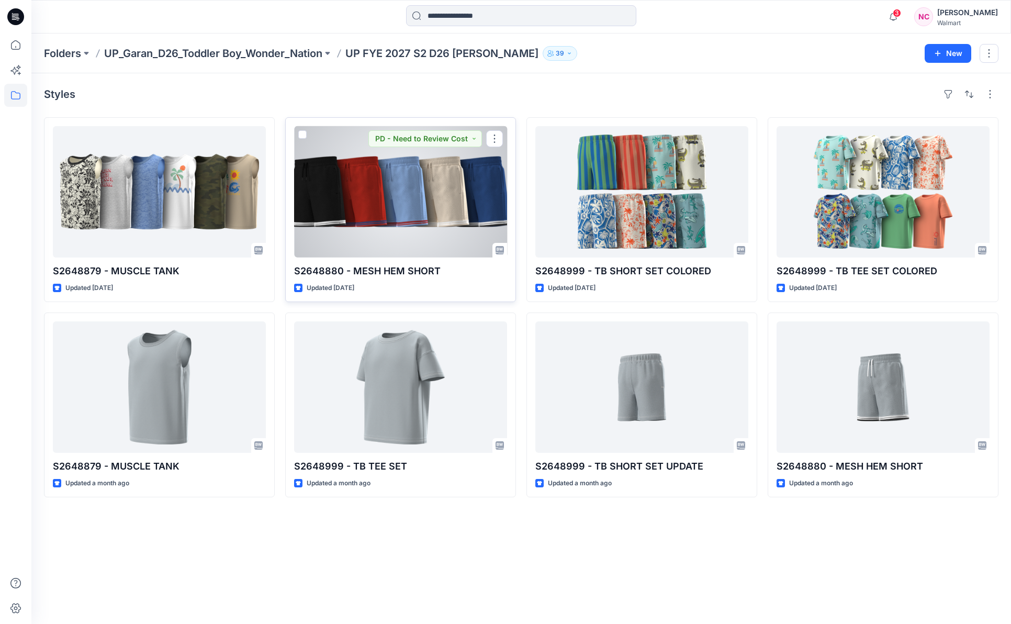
click at [450, 197] on div at bounding box center [400, 191] width 213 height 131
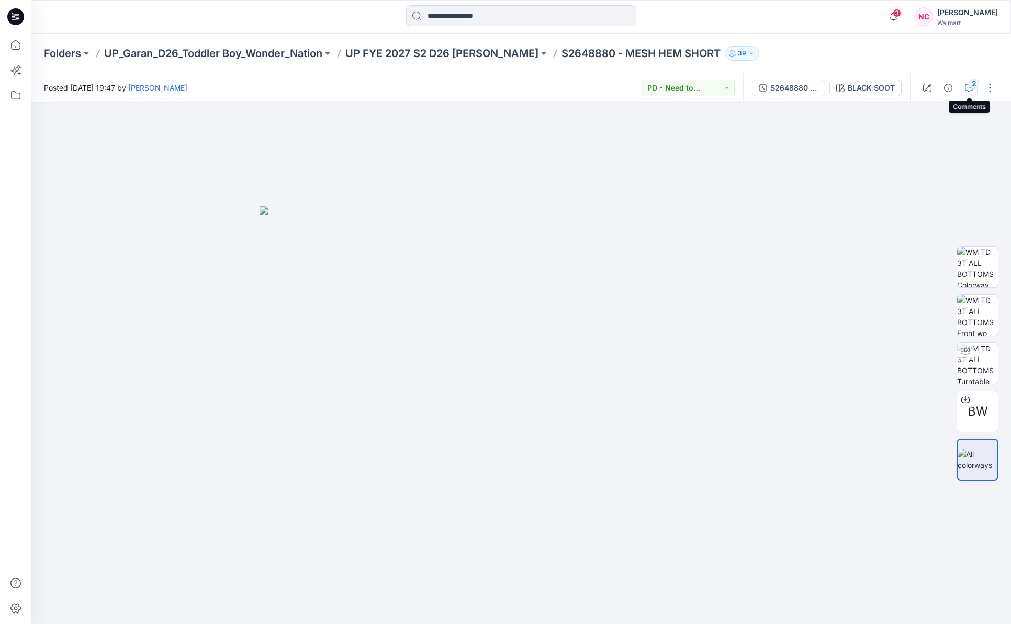
click at [967, 95] on button "2" at bounding box center [969, 88] width 17 height 17
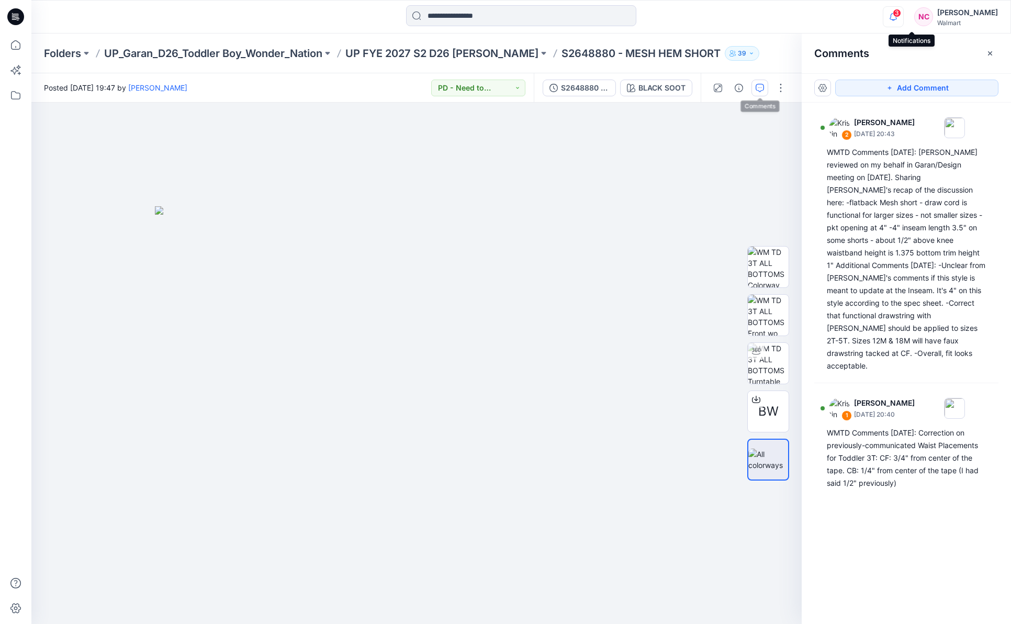
click at [897, 15] on icon "button" at bounding box center [893, 16] width 7 height 7
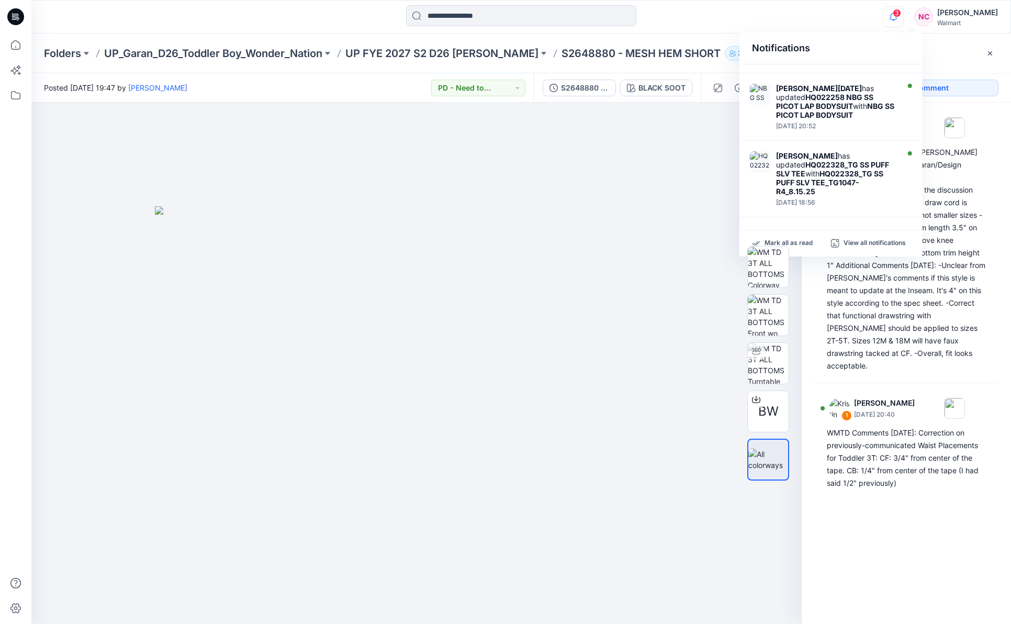
scroll to position [434, 0]
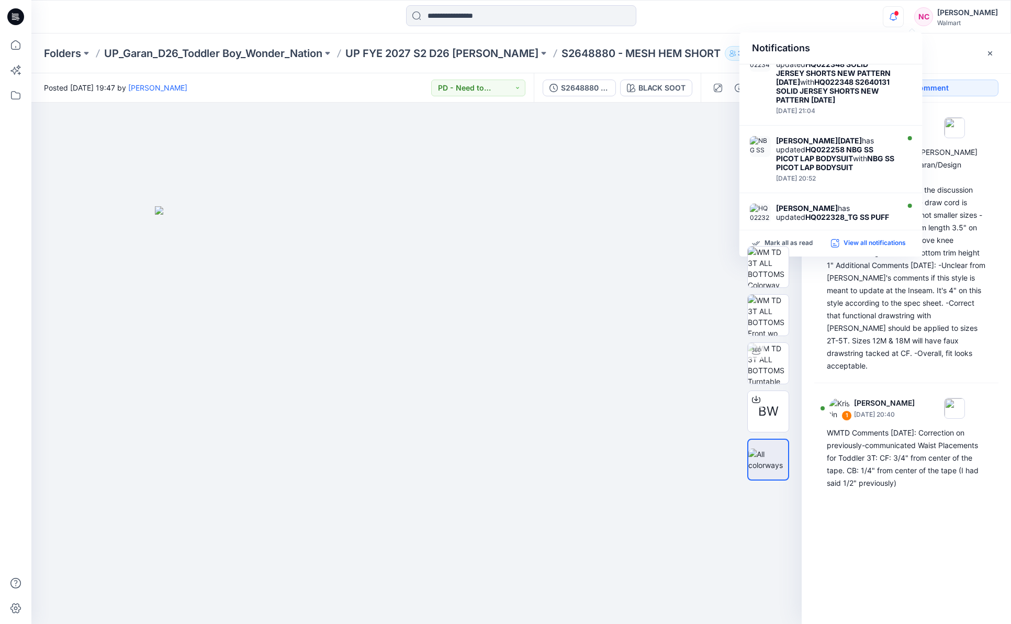
click at [869, 241] on p "View all notifications" at bounding box center [875, 243] width 62 height 9
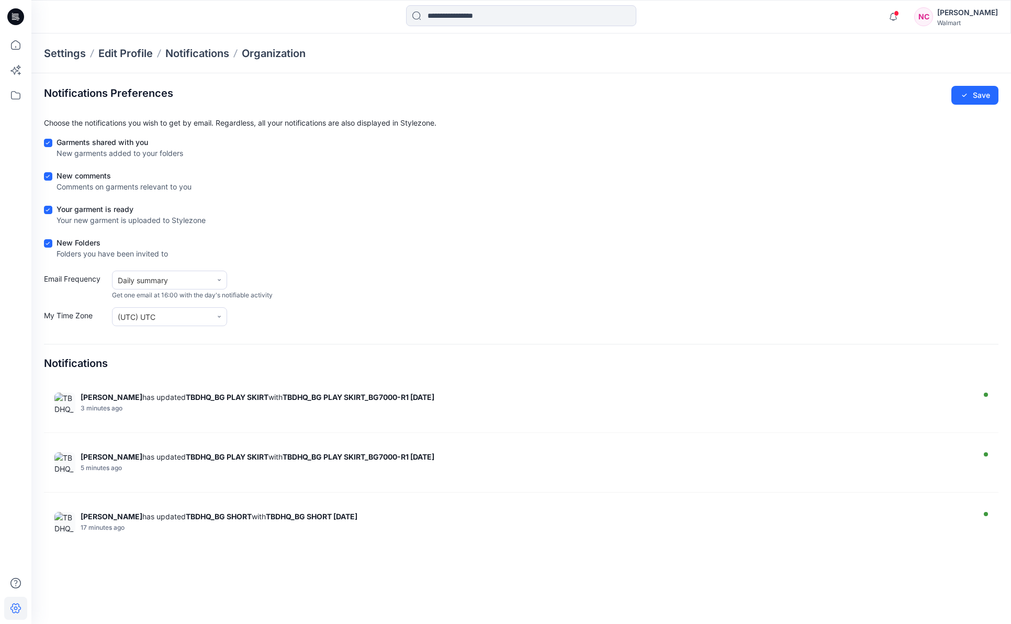
click at [50, 139] on span at bounding box center [48, 143] width 8 height 8
click at [49, 209] on icon at bounding box center [48, 209] width 4 height 3
click at [48, 246] on span at bounding box center [48, 243] width 8 height 8
click at [221, 281] on icon at bounding box center [219, 280] width 6 height 6
click at [171, 303] on div "Immediate update" at bounding box center [151, 305] width 63 height 11
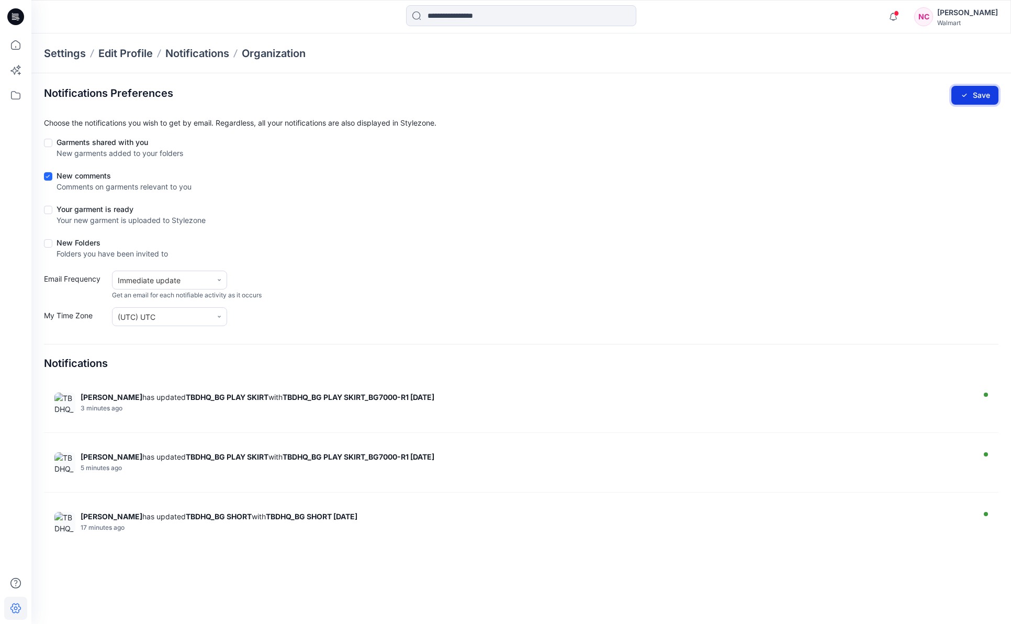
click at [978, 93] on button "Save" at bounding box center [974, 95] width 47 height 19
click at [14, 46] on icon at bounding box center [15, 44] width 23 height 23
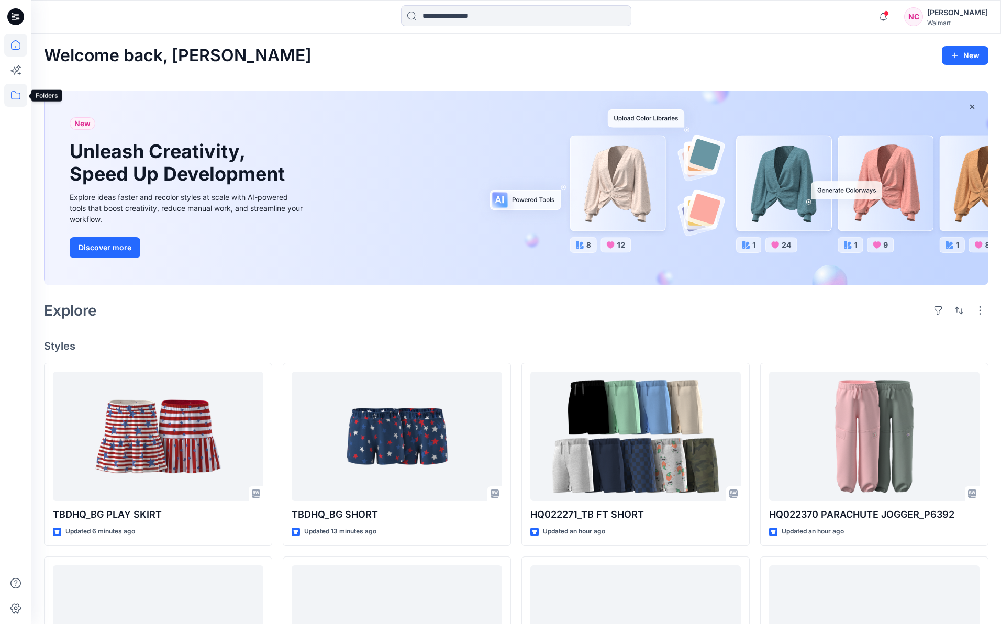
click at [19, 99] on icon at bounding box center [15, 95] width 23 height 23
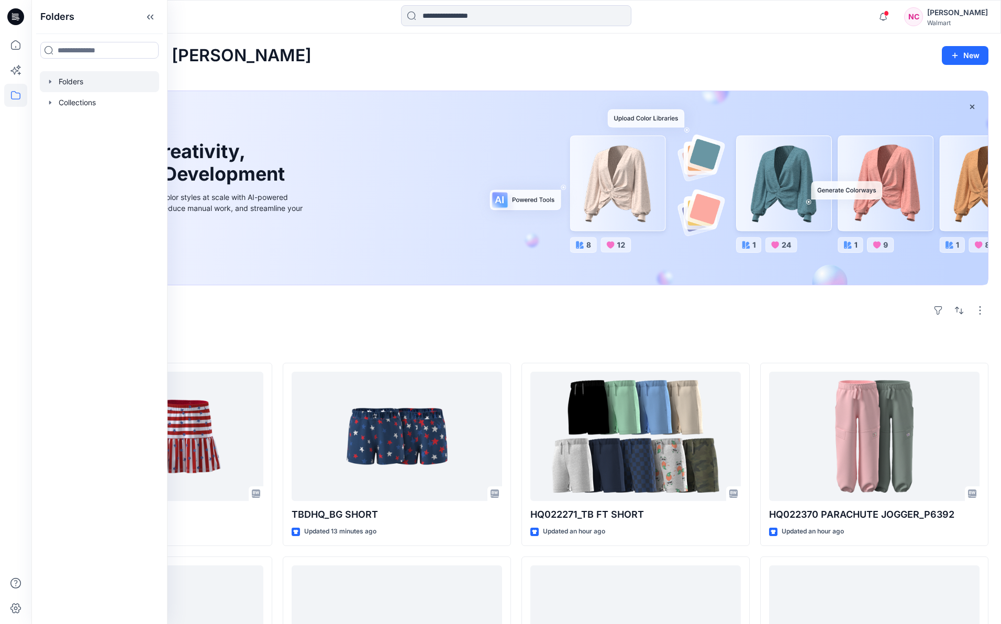
click at [91, 75] on div at bounding box center [99, 81] width 119 height 21
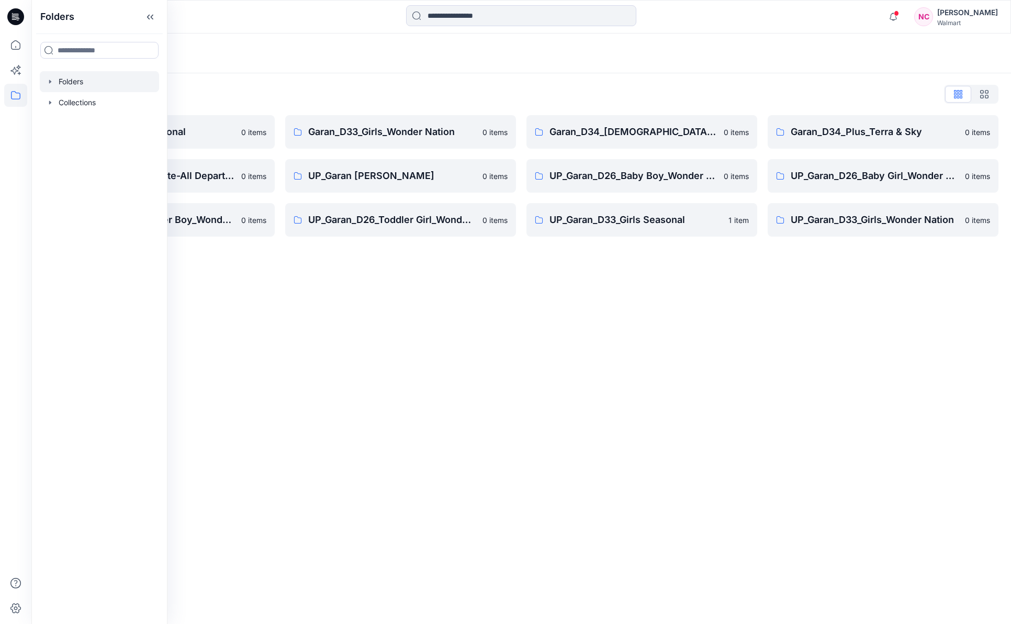
click at [663, 266] on div "Folders Folders List Garan_D33_Girls Seasonal 0 items Garan_Way to Celebrate-Al…" at bounding box center [521, 328] width 980 height 590
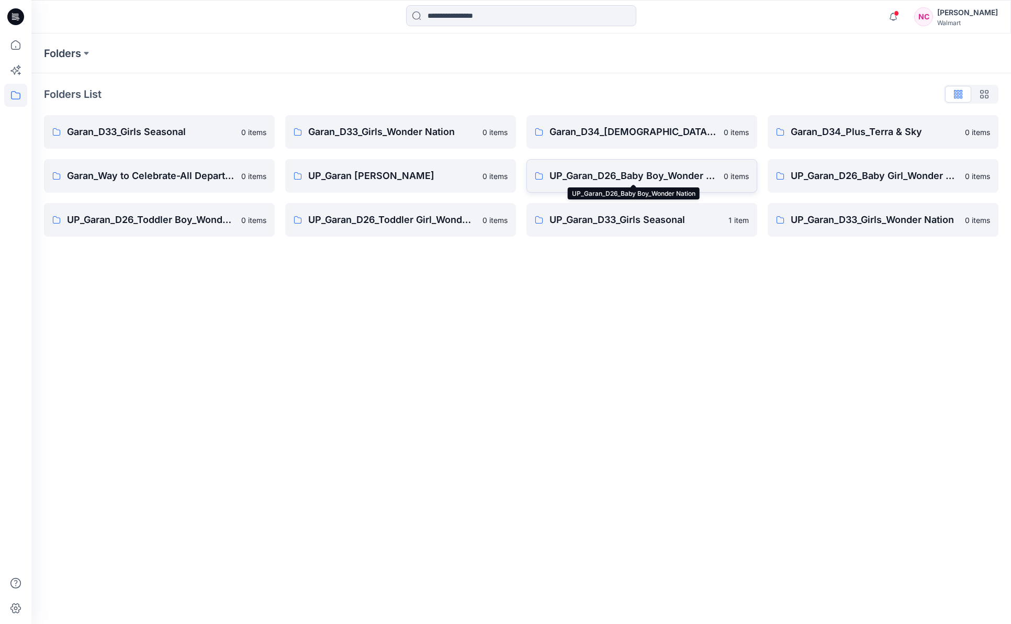
click at [629, 171] on p "UP_Garan_D26_Baby Boy_Wonder Nation" at bounding box center [634, 176] width 168 height 15
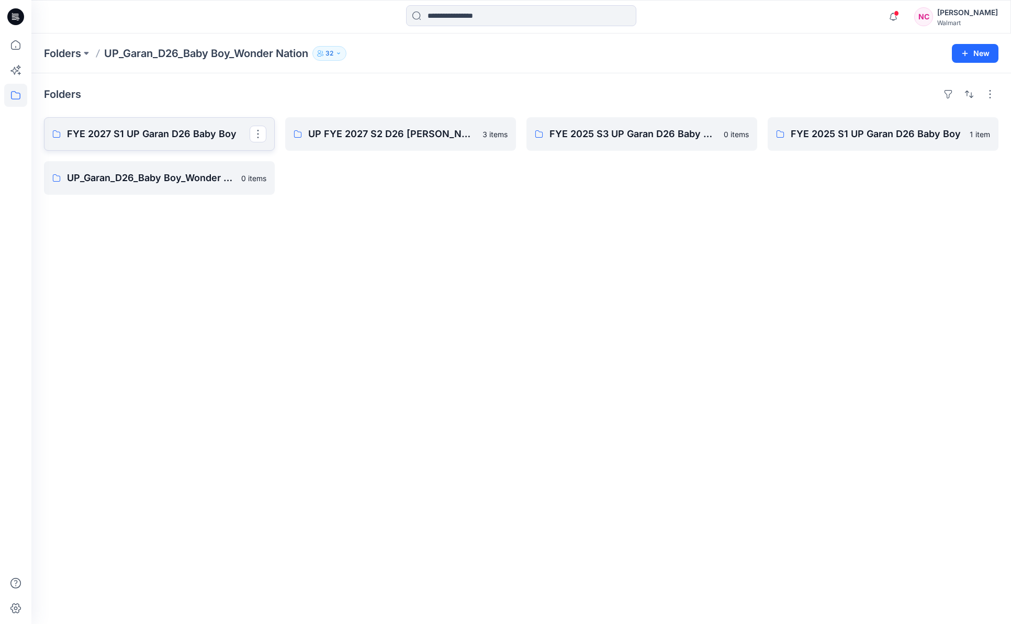
click at [154, 132] on p "FYE 2027 S1 UP Garan D26 Baby Boy" at bounding box center [158, 134] width 183 height 15
click at [413, 141] on link "UP FYE 2027 S2 D26 [PERSON_NAME]" at bounding box center [400, 133] width 231 height 33
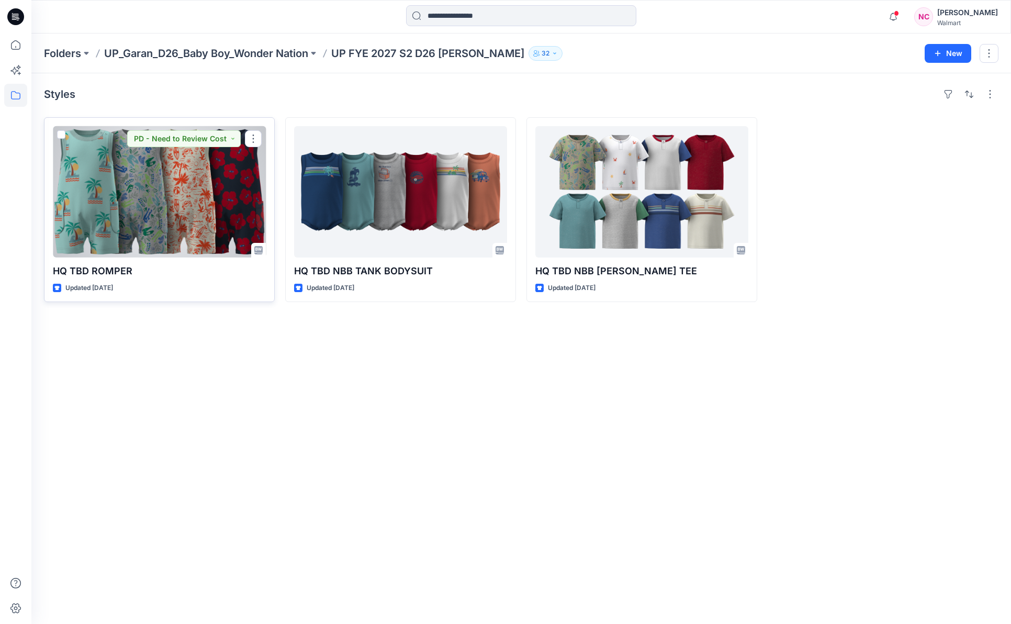
click at [133, 184] on div at bounding box center [159, 191] width 213 height 131
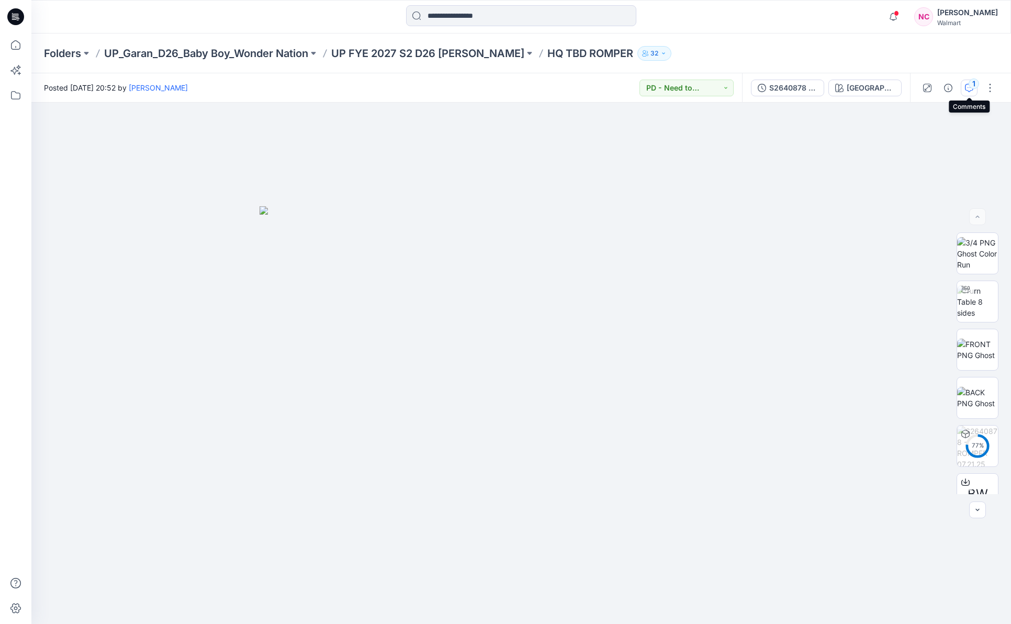
click at [977, 91] on button "1" at bounding box center [969, 88] width 17 height 17
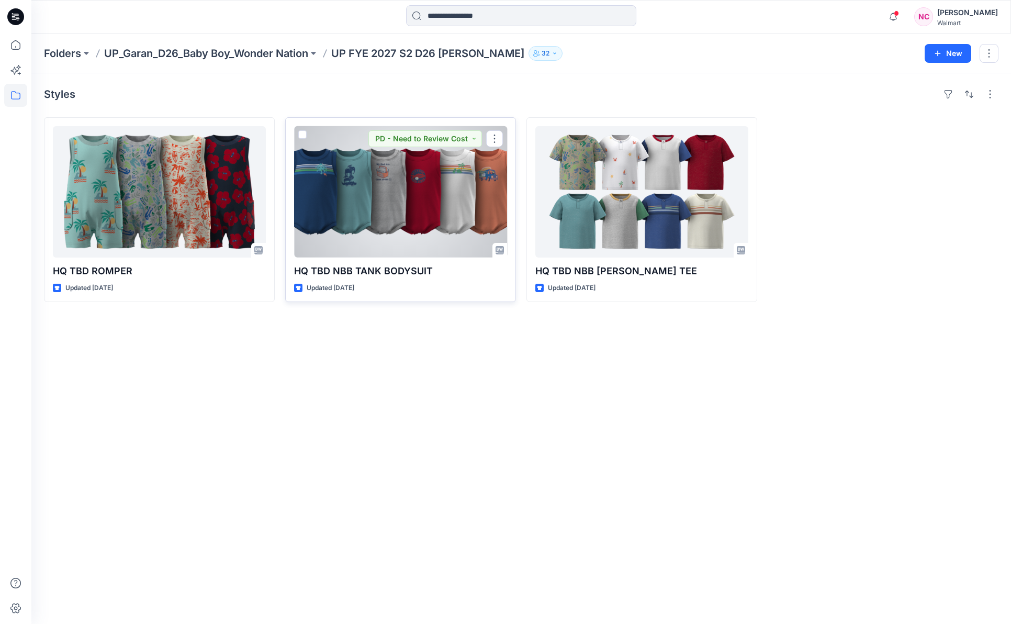
click at [424, 213] on div at bounding box center [400, 191] width 213 height 131
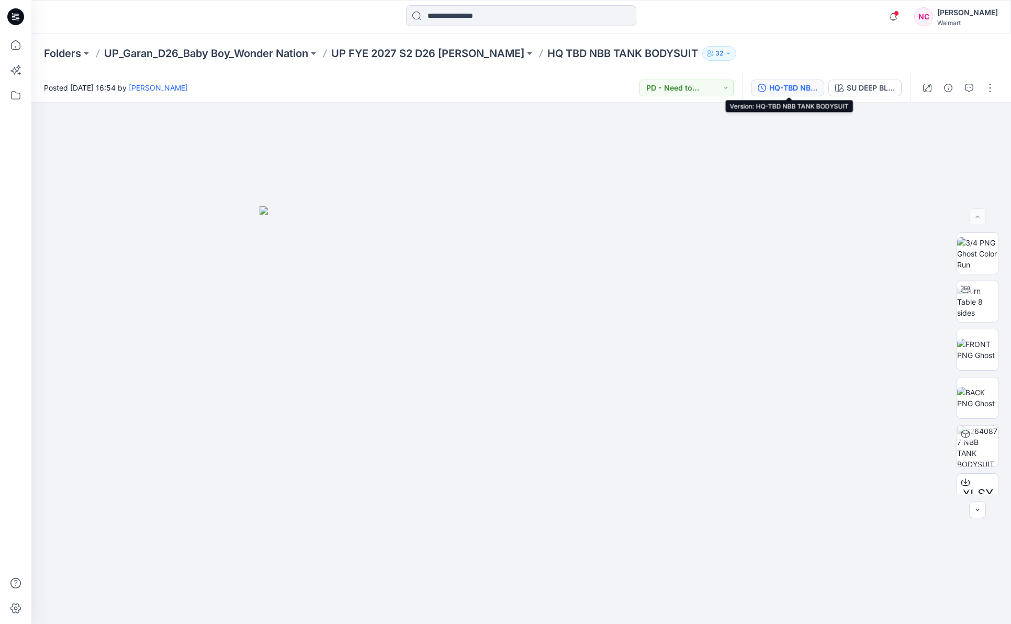
click at [788, 87] on div "HQ-TBD NBB TANK BODYSUIT" at bounding box center [793, 88] width 48 height 12
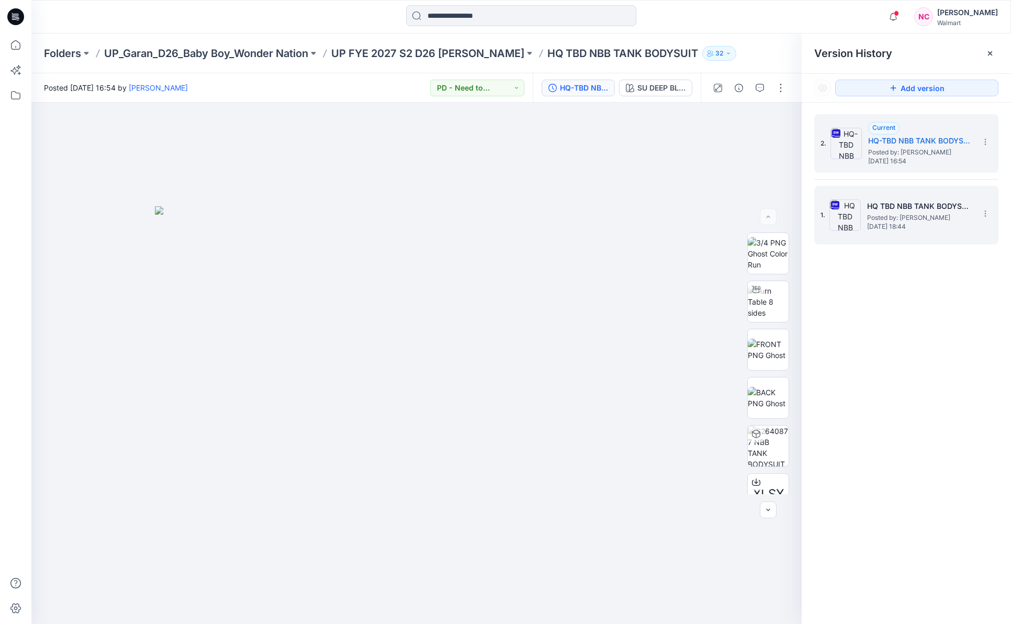
click at [900, 211] on h5 "HQ TBD NBB TANK BODYSUIT" at bounding box center [919, 206] width 105 height 13
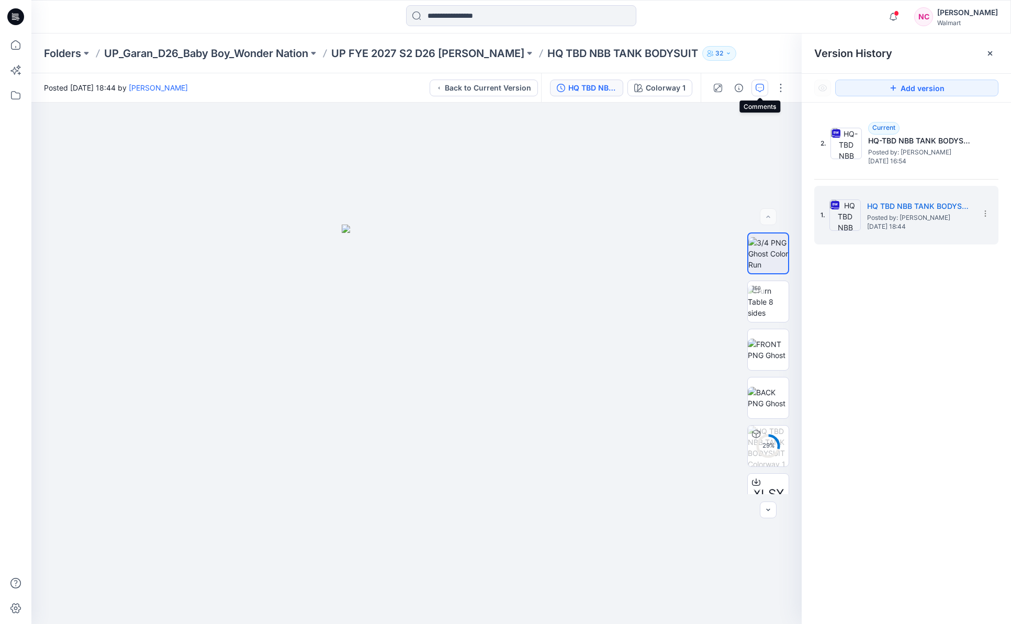
click at [759, 86] on icon "button" at bounding box center [760, 88] width 8 height 8
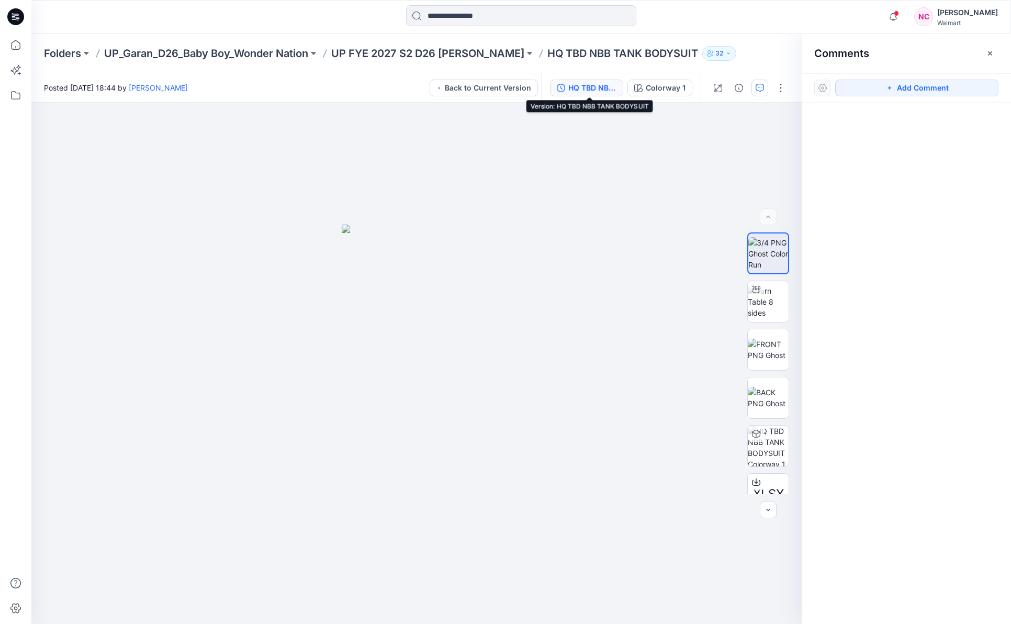
click at [577, 88] on div "HQ TBD NBB TANK BODYSUIT" at bounding box center [592, 88] width 48 height 12
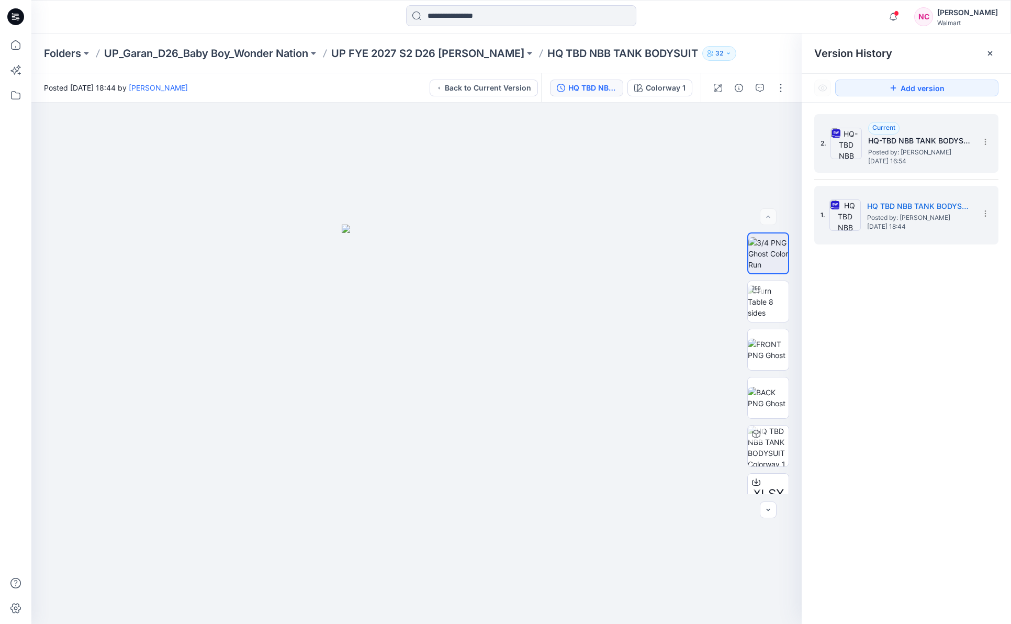
click at [891, 152] on span "Posted by: [PERSON_NAME]" at bounding box center [920, 152] width 105 height 10
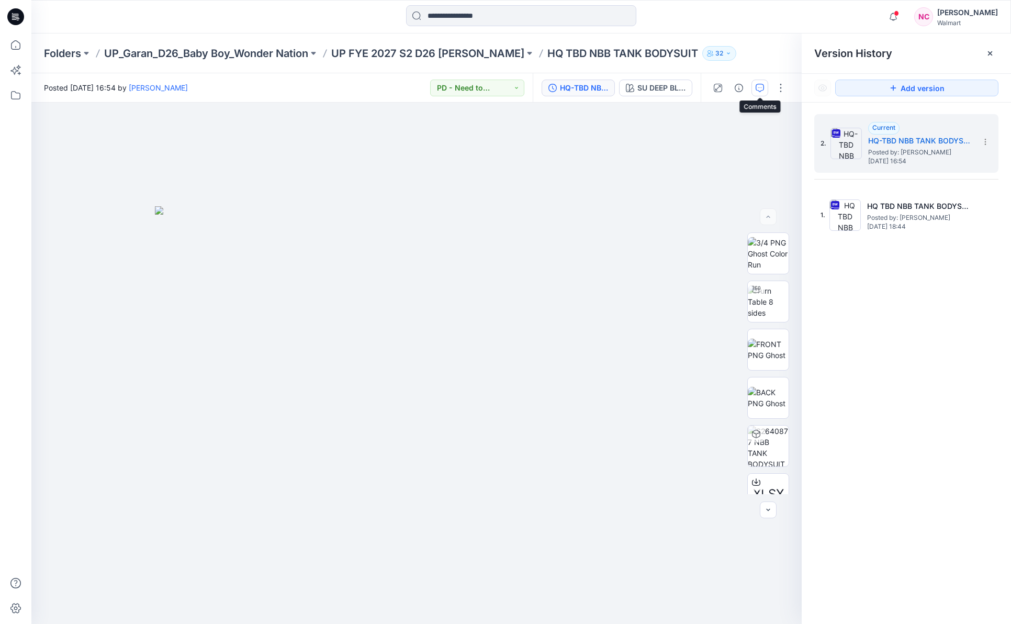
click at [759, 87] on icon "button" at bounding box center [760, 88] width 8 height 8
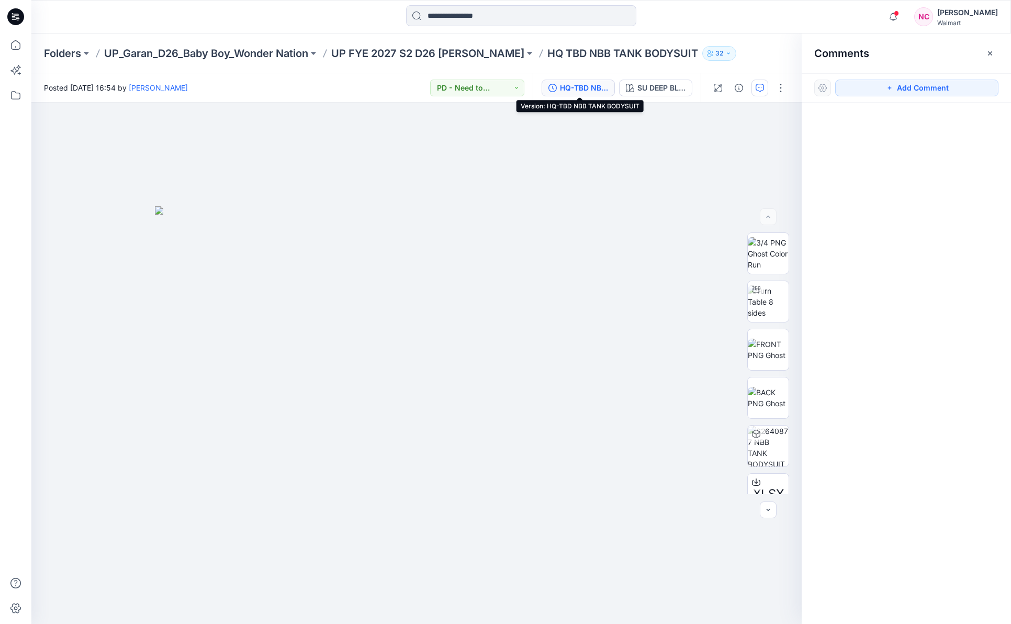
click at [585, 86] on div "HQ-TBD NBB TANK BODYSUIT" at bounding box center [584, 88] width 48 height 12
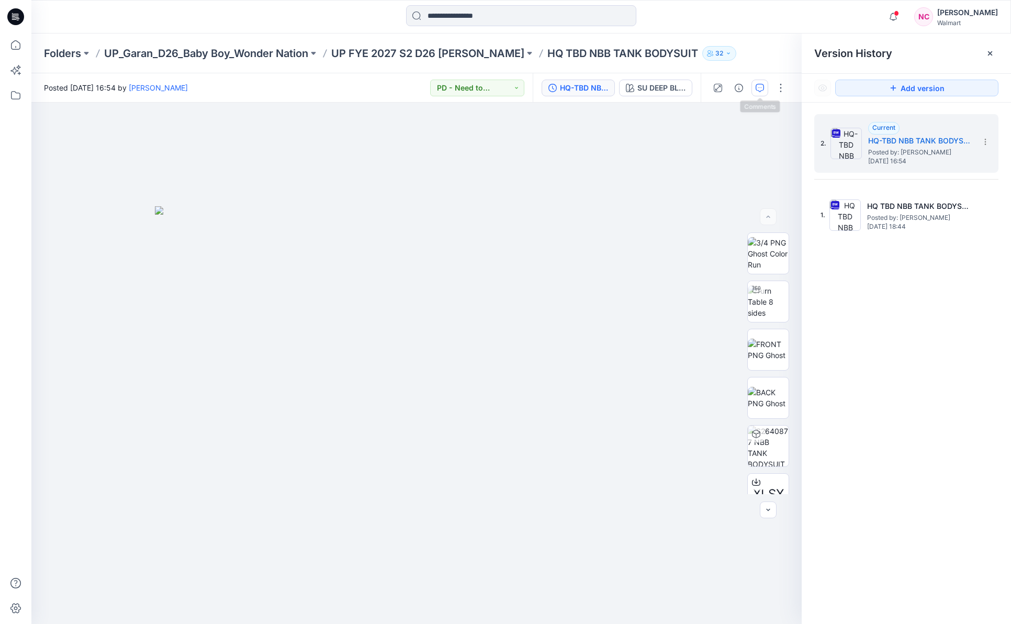
click at [765, 88] on button "button" at bounding box center [760, 88] width 17 height 17
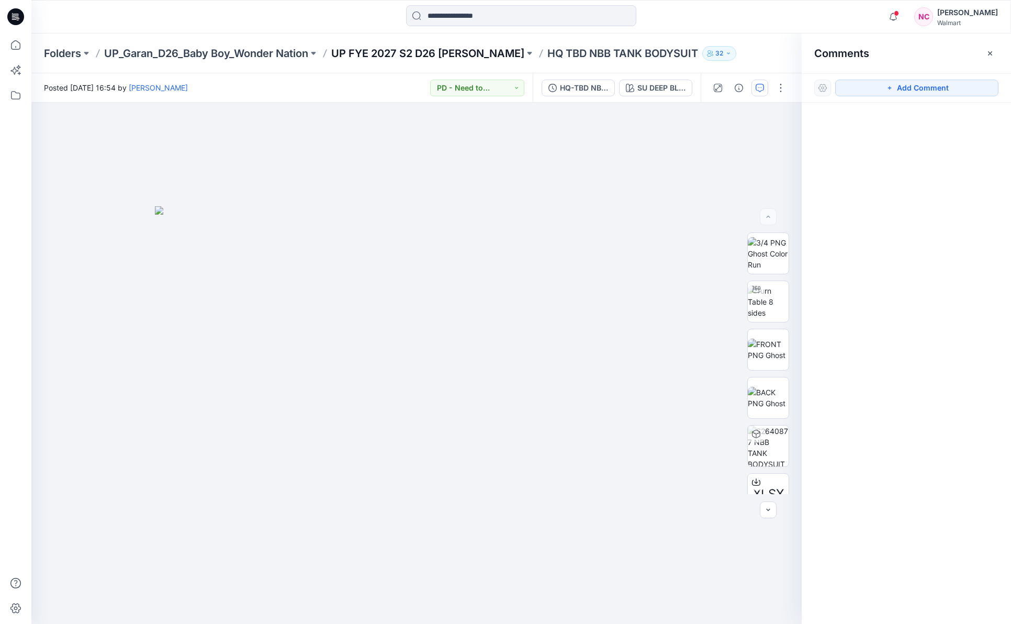
click at [417, 55] on p "UP FYE 2027 S2 D26 [PERSON_NAME]" at bounding box center [427, 53] width 193 height 15
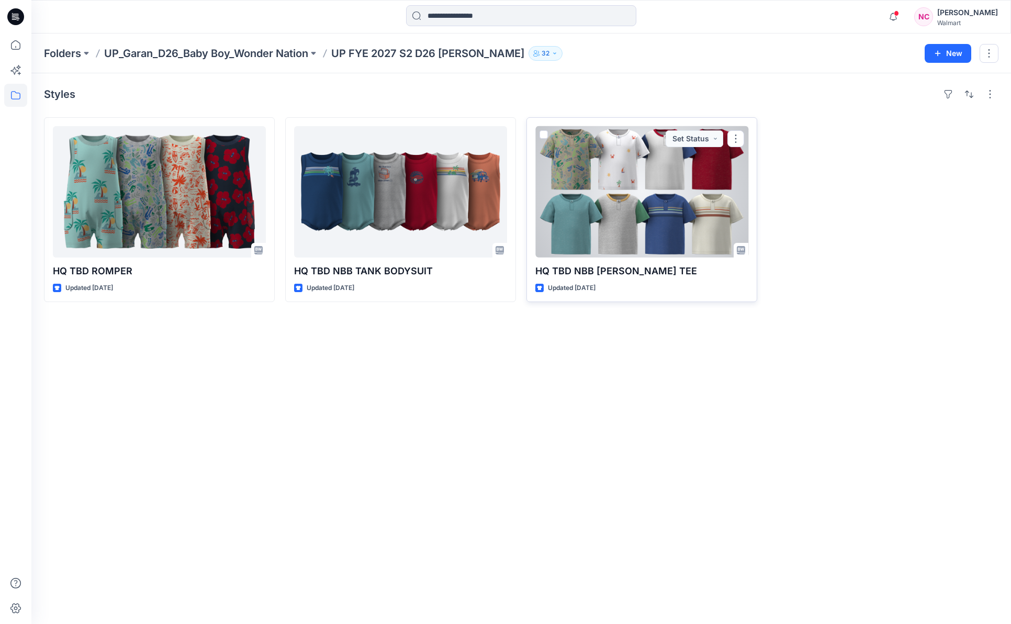
click at [614, 207] on div at bounding box center [641, 191] width 213 height 131
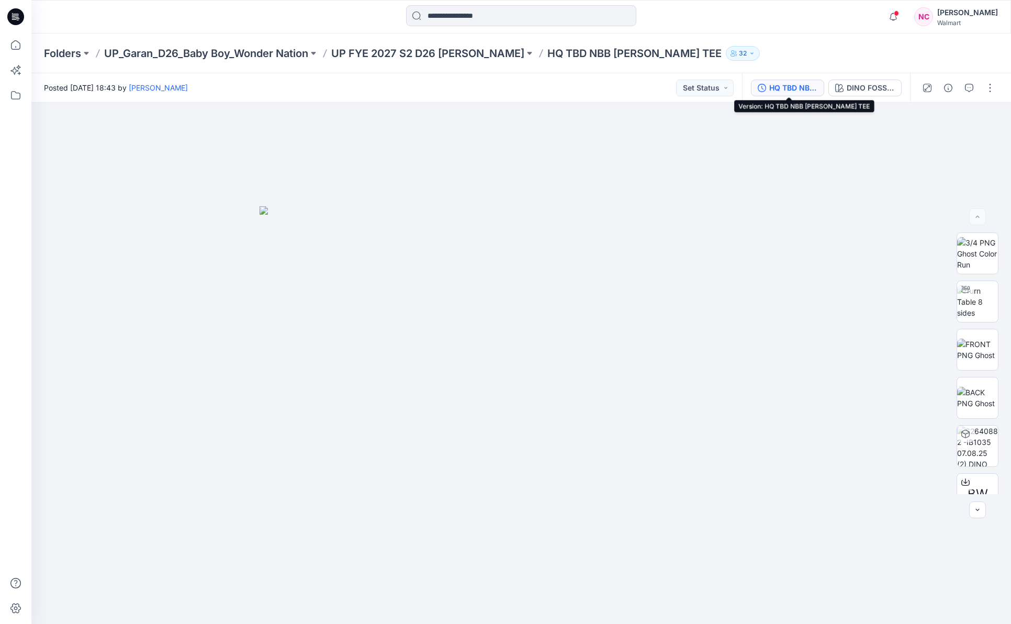
click at [806, 90] on div "HQ TBD NBB [PERSON_NAME] TEE" at bounding box center [793, 88] width 48 height 12
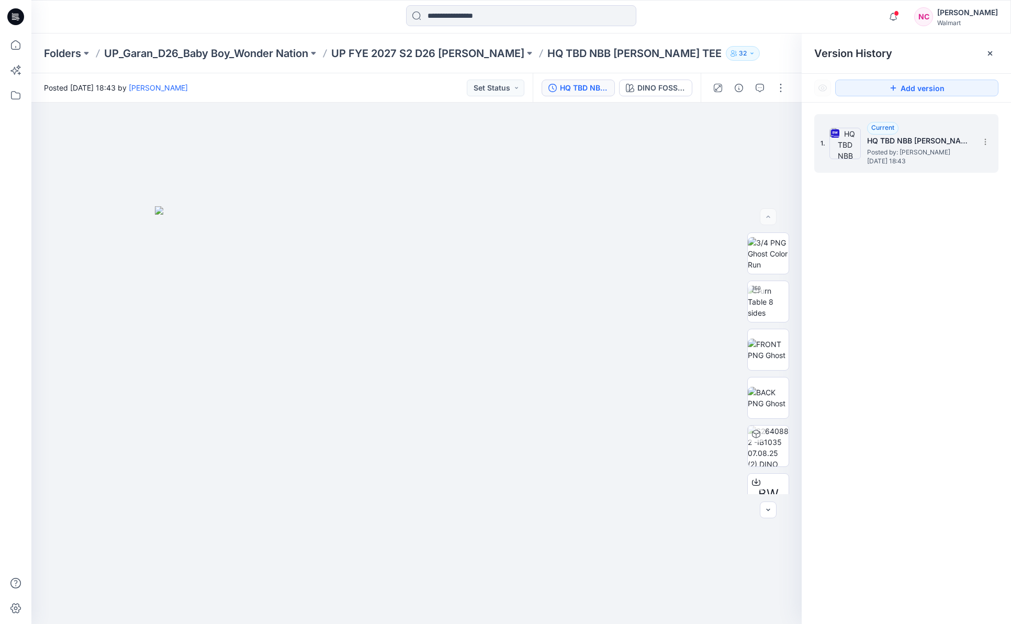
click at [894, 148] on span "Posted by: [PERSON_NAME]" at bounding box center [919, 152] width 105 height 10
click at [759, 88] on icon "button" at bounding box center [760, 88] width 8 height 8
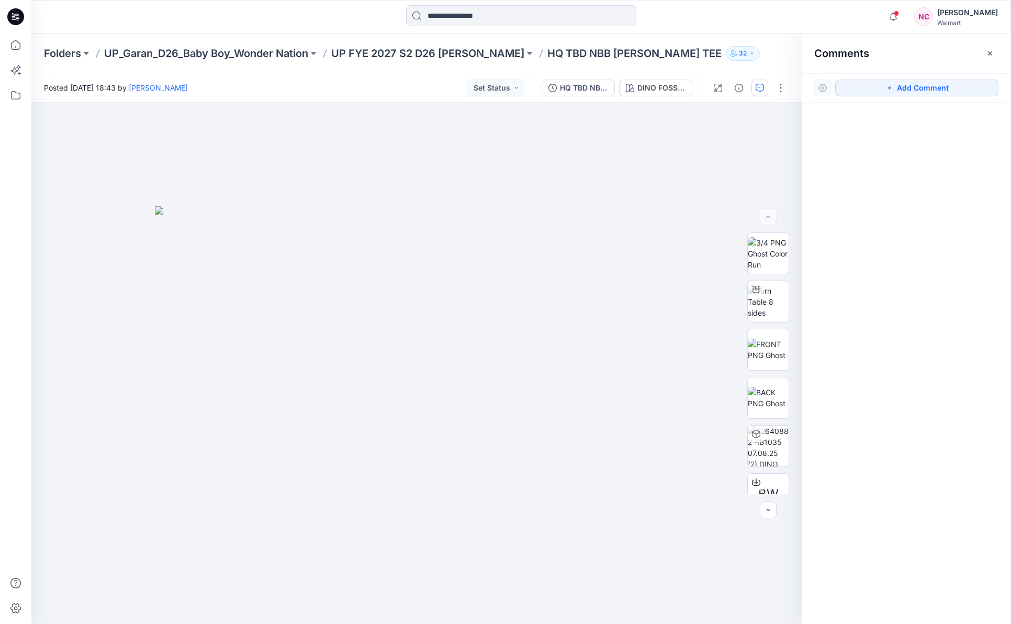
click at [704, 40] on div "Folders UP_Garan_D26_Baby Boy_Wonder Nation UP FYE 2027 S2 D26 [PERSON_NAME] HQ…" at bounding box center [521, 53] width 980 height 40
